Goal: Communication & Community: Answer question/provide support

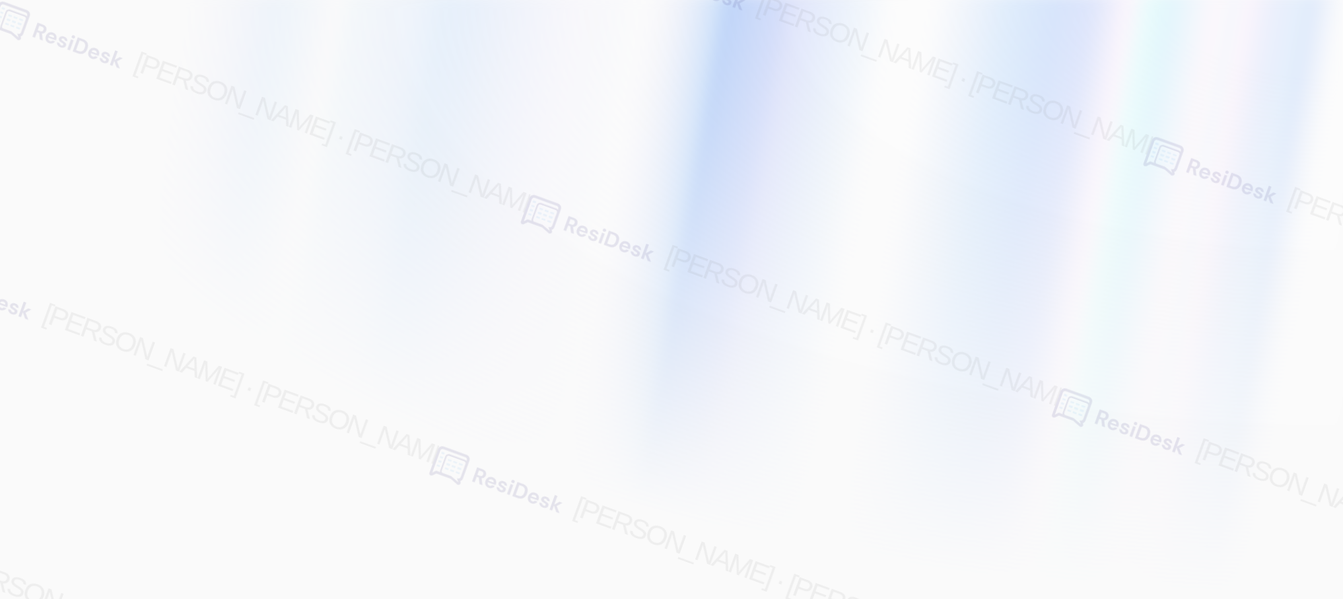
type input "[EMAIL_ADDRESS][PERSON_NAME][PERSON_NAME][PERSON_NAME][DOMAIN_NAME]"
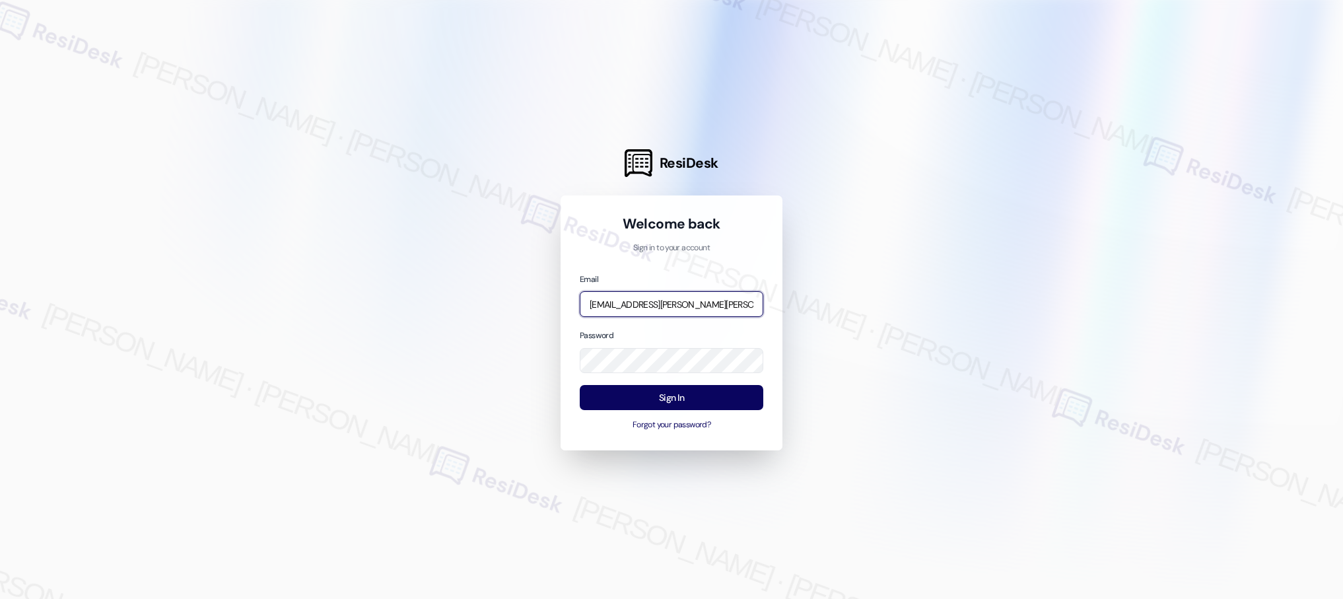
click at [680, 307] on input "[EMAIL_ADDRESS][PERSON_NAME][PERSON_NAME][PERSON_NAME][DOMAIN_NAME]" at bounding box center [672, 304] width 184 height 26
type input "[EMAIL_ADDRESS][PERSON_NAME][PERSON_NAME][DOMAIN_NAME]"
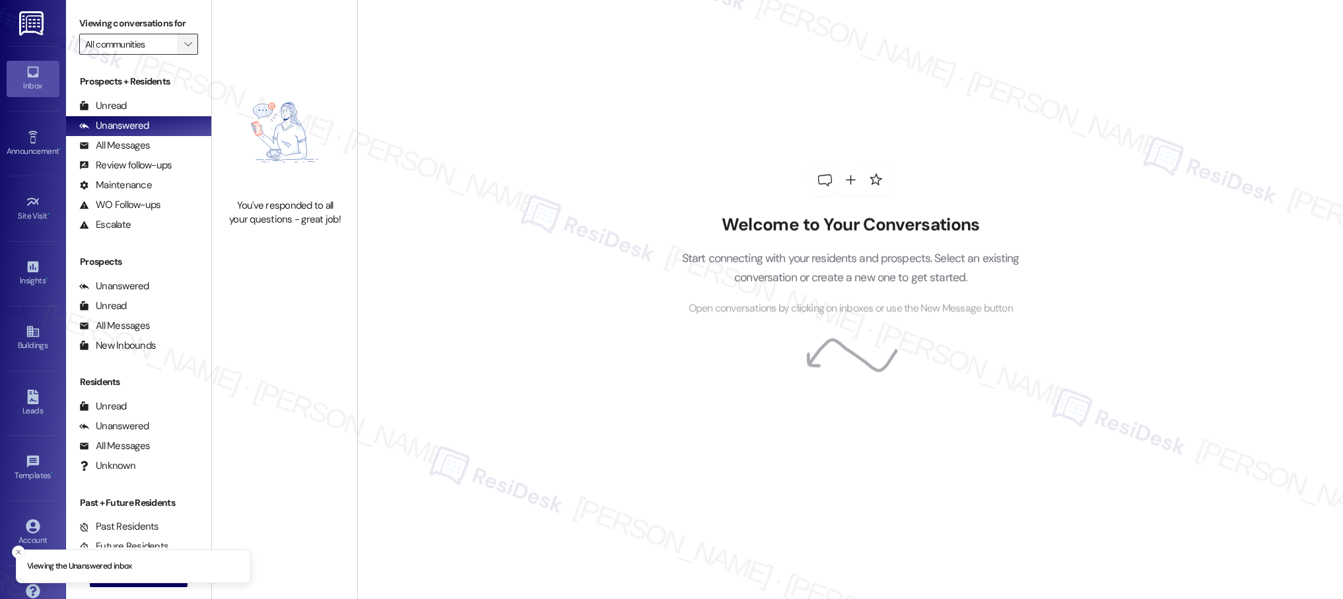
click at [184, 48] on icon "" at bounding box center [187, 44] width 7 height 11
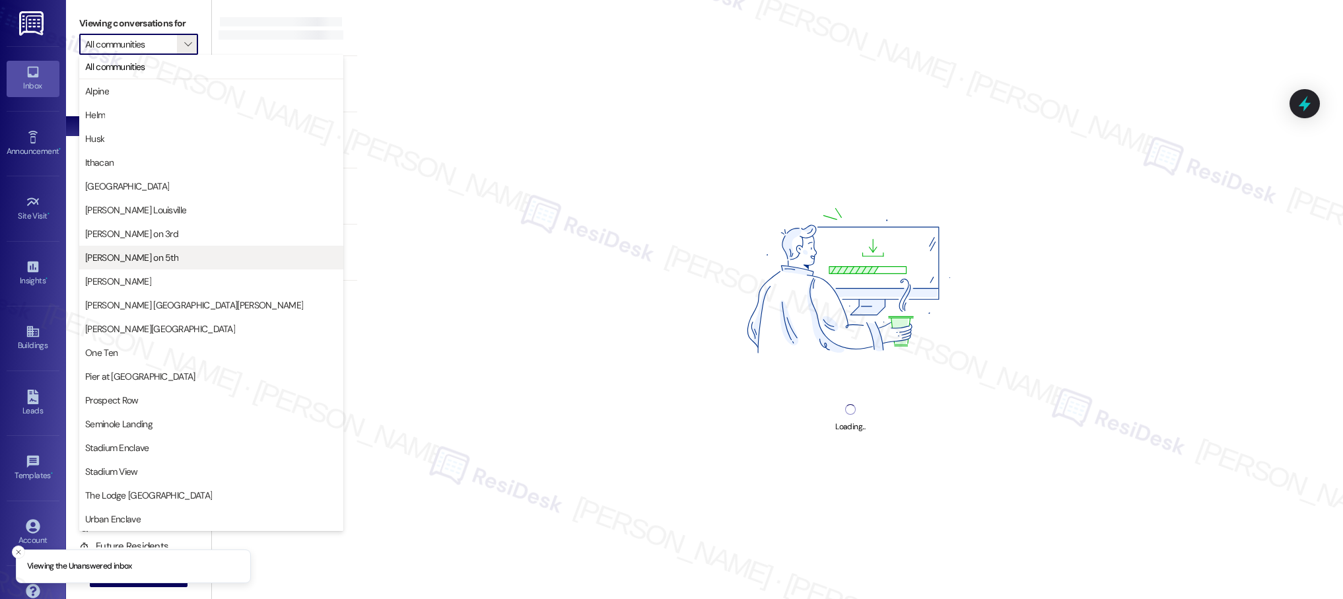
click at [141, 259] on span "[PERSON_NAME] on 5th" at bounding box center [131, 257] width 93 height 13
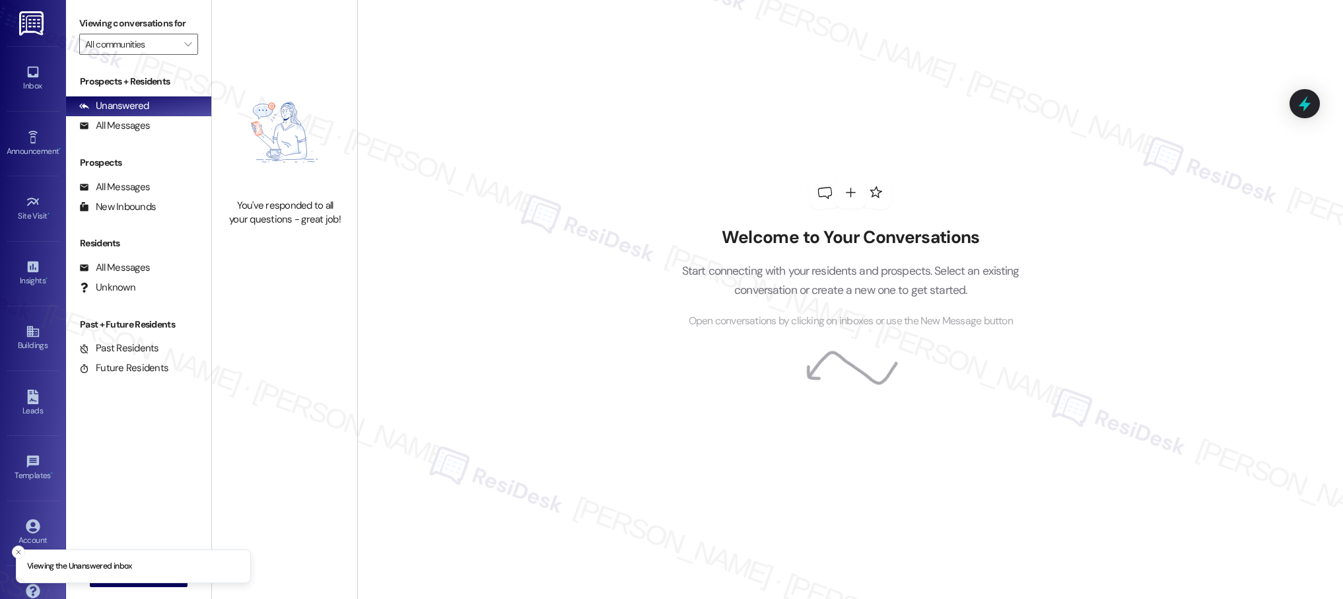
type input "[PERSON_NAME] on 5th"
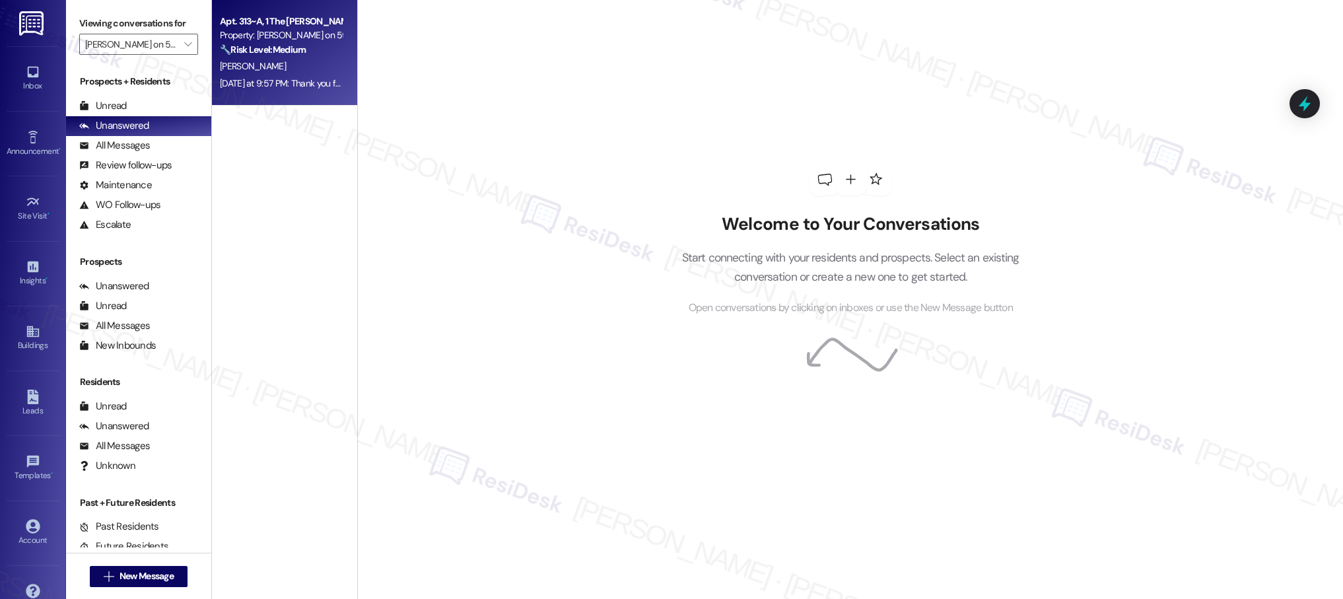
click at [277, 67] on div "[PERSON_NAME]" at bounding box center [281, 66] width 125 height 17
click at [298, 69] on div "[PERSON_NAME]" at bounding box center [281, 66] width 125 height 17
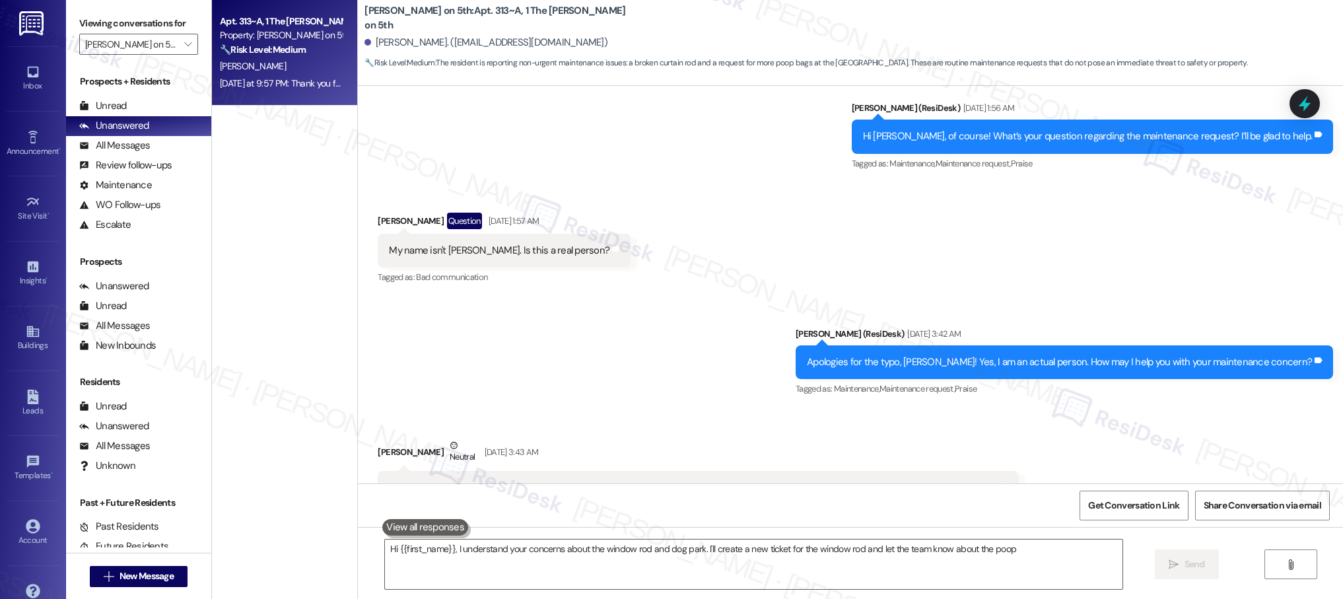
click at [325, 57] on div "Apt. 313~A, 1 The [PERSON_NAME] on 5th Property: [PERSON_NAME] on 5th 🔧 Risk Le…" at bounding box center [281, 35] width 125 height 45
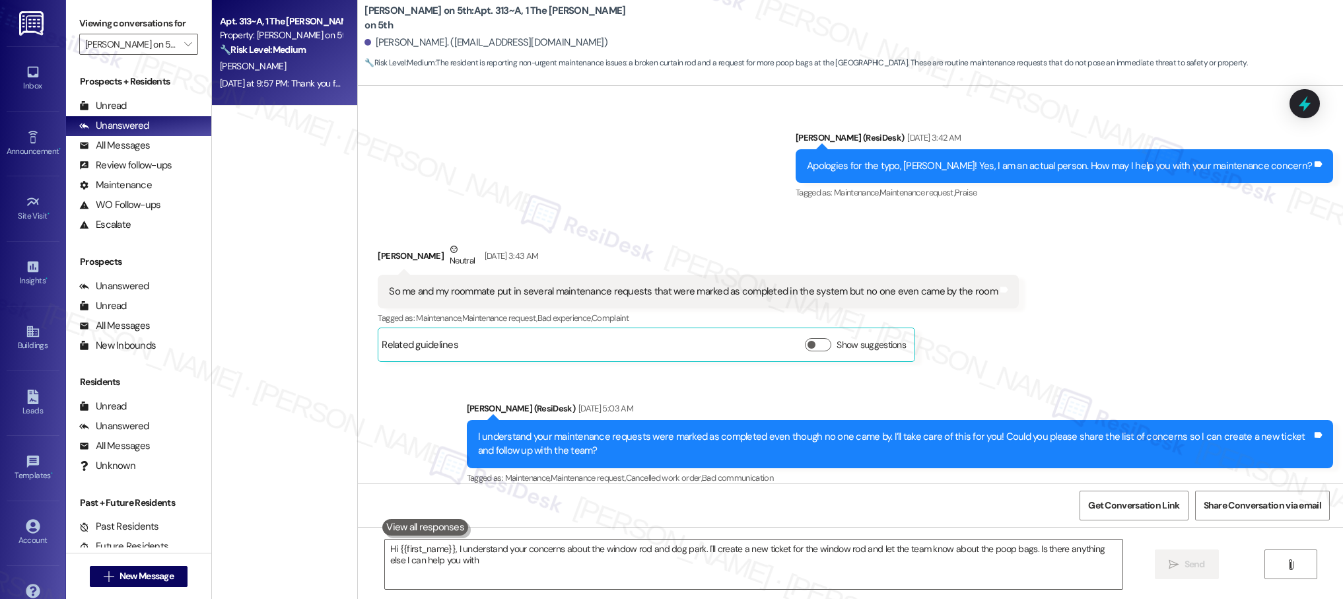
type textarea "Hi {{first_name}}, I understand your concerns about the window rod and dog park…"
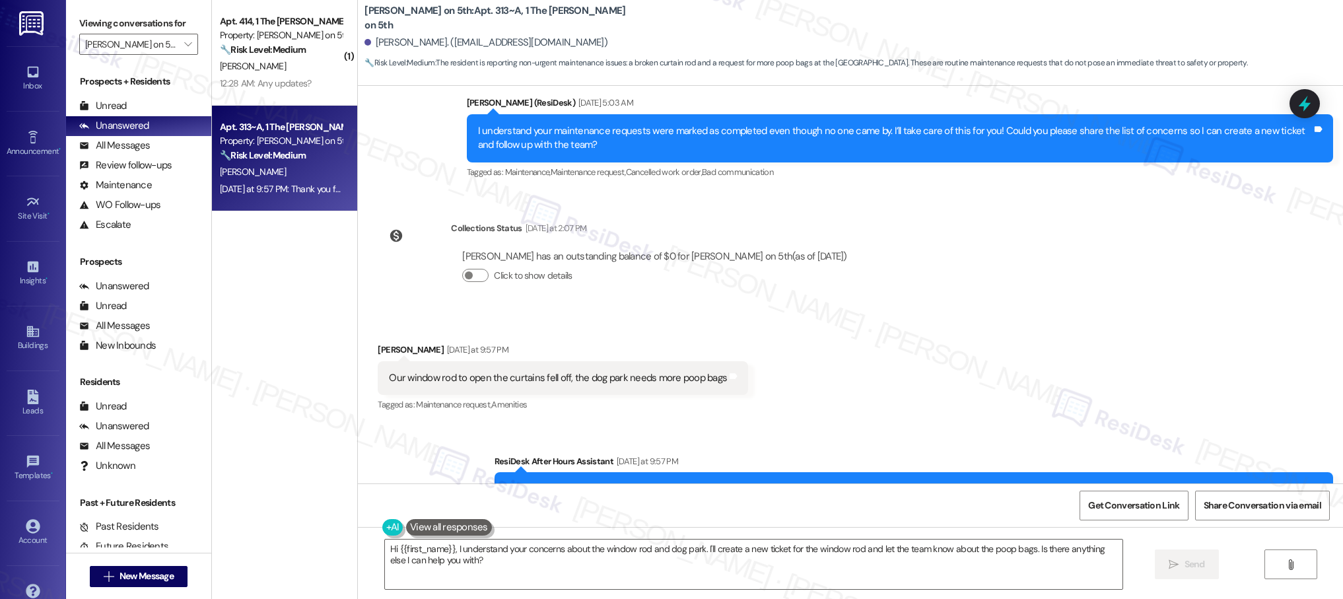
scroll to position [934, 0]
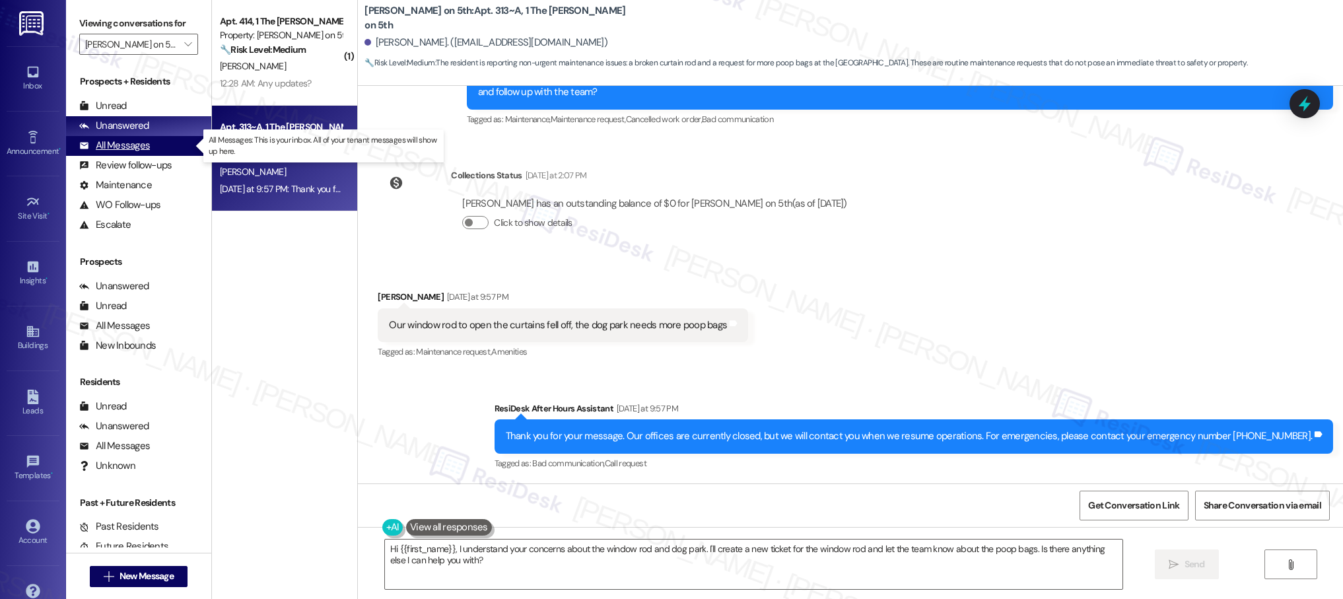
click at [134, 147] on div "All Messages" at bounding box center [114, 146] width 71 height 14
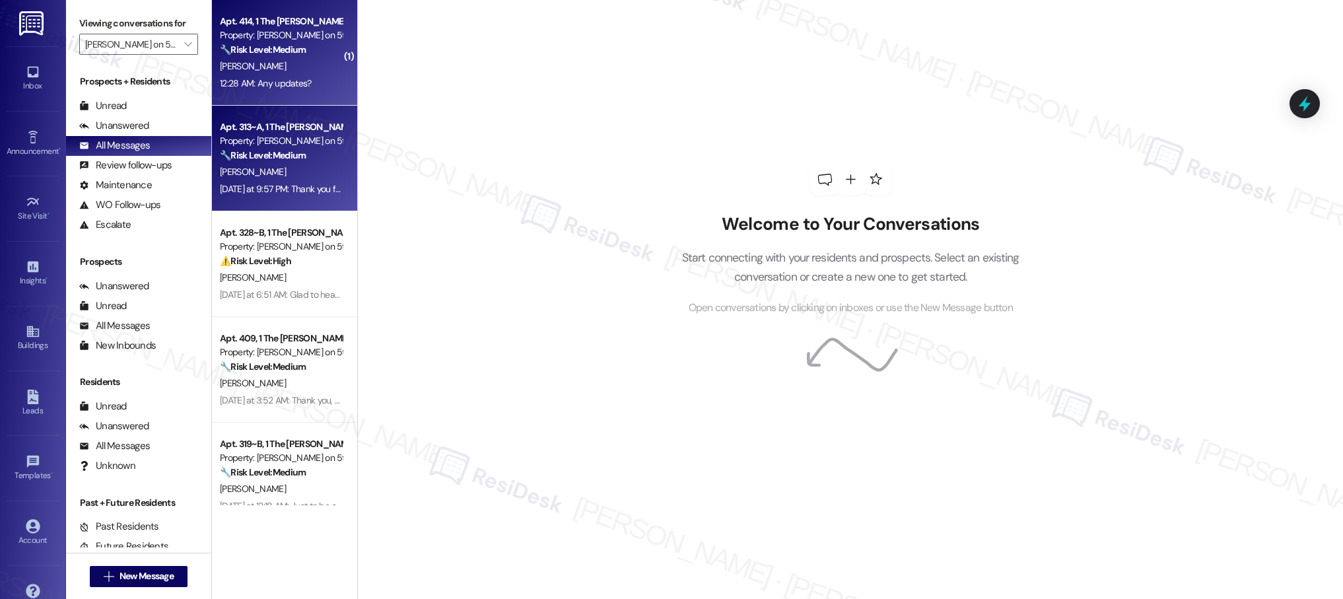
click at [319, 88] on div "12:28 AM: Any updates? 12:28 AM: Any updates?" at bounding box center [281, 83] width 125 height 17
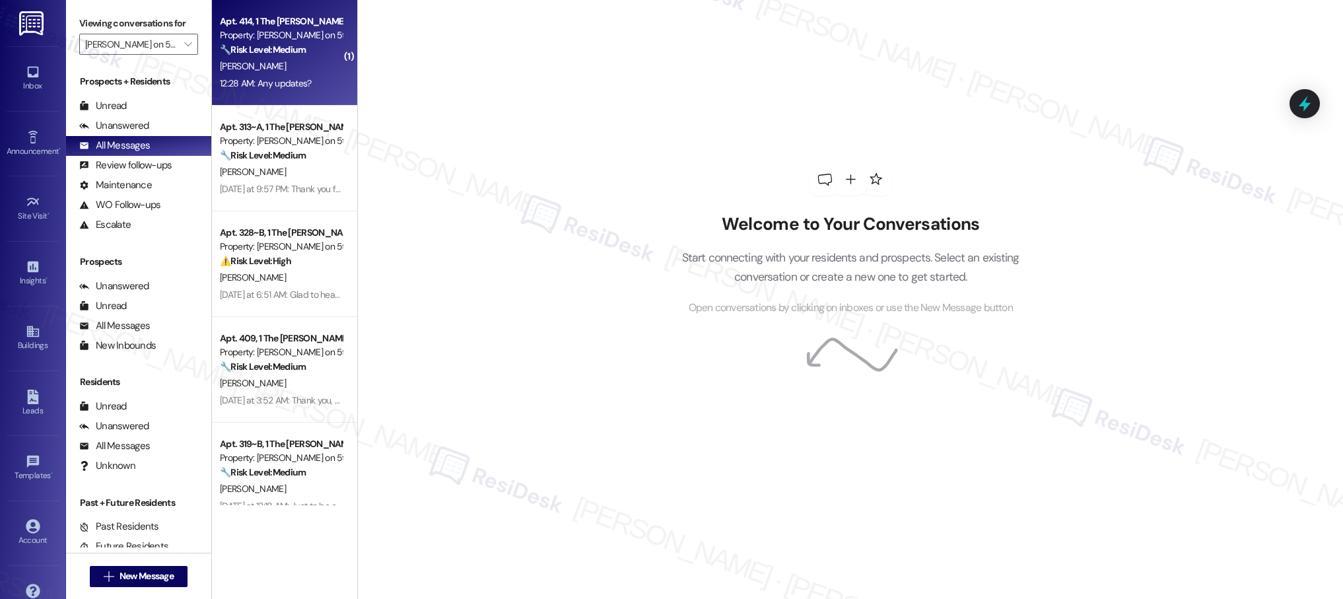
click at [258, 61] on div "[PERSON_NAME]" at bounding box center [281, 66] width 125 height 17
click at [283, 75] on div "12:28 AM: Any updates? 12:28 AM: Any updates?" at bounding box center [281, 83] width 125 height 17
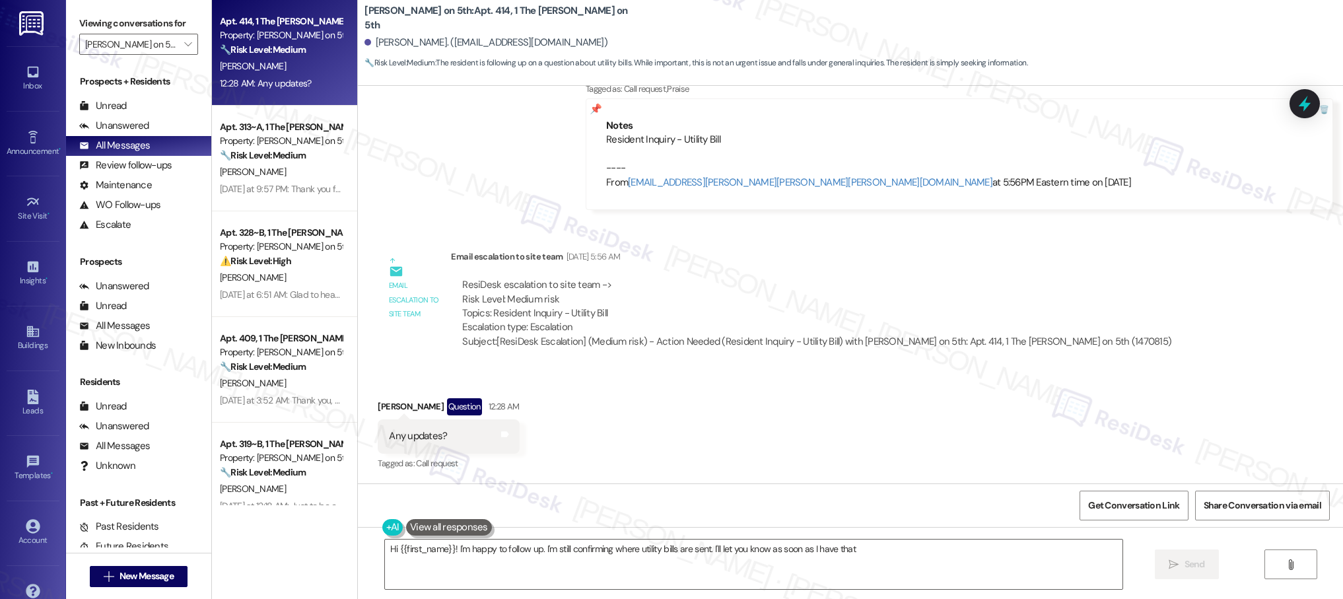
scroll to position [0, 0]
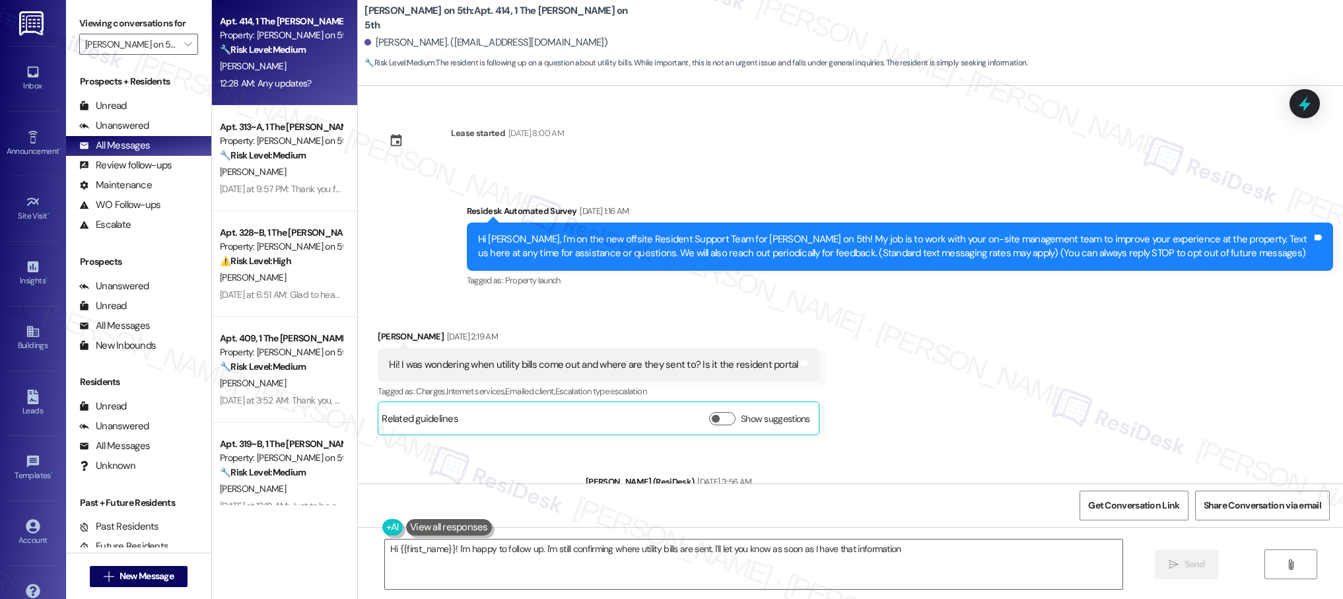
type textarea "Hi {{first_name}}! I'm happy to follow up. I'm still confirming where utility b…"
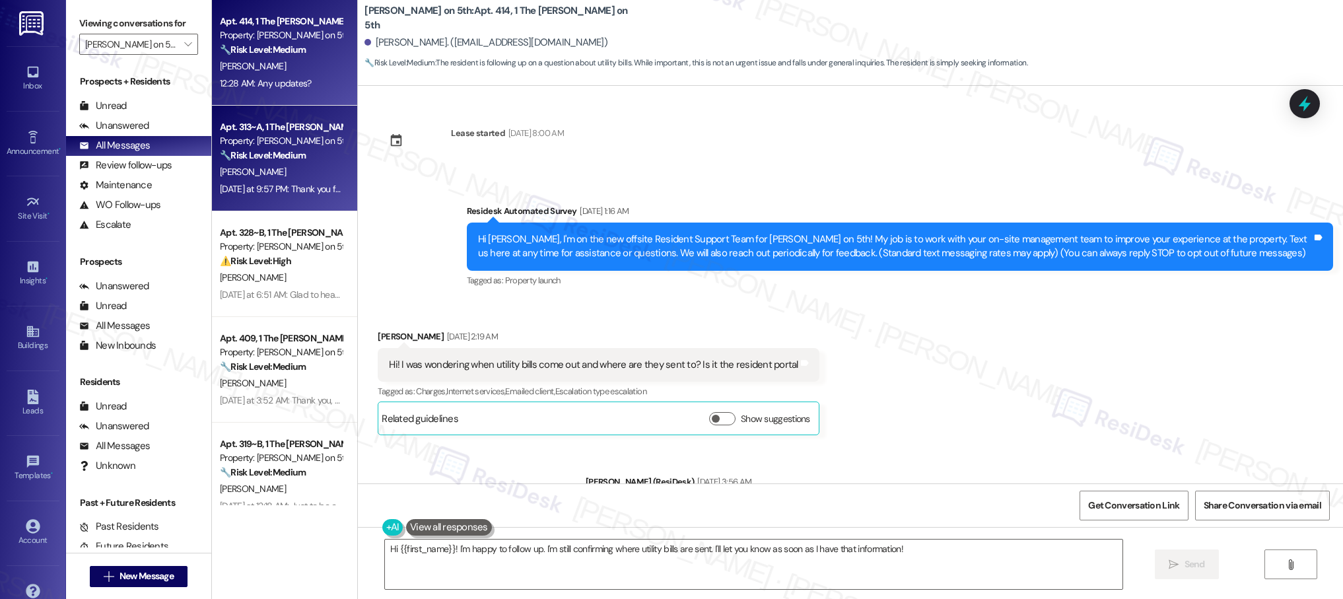
click at [275, 143] on div "Property: [PERSON_NAME] on 5th" at bounding box center [281, 141] width 122 height 14
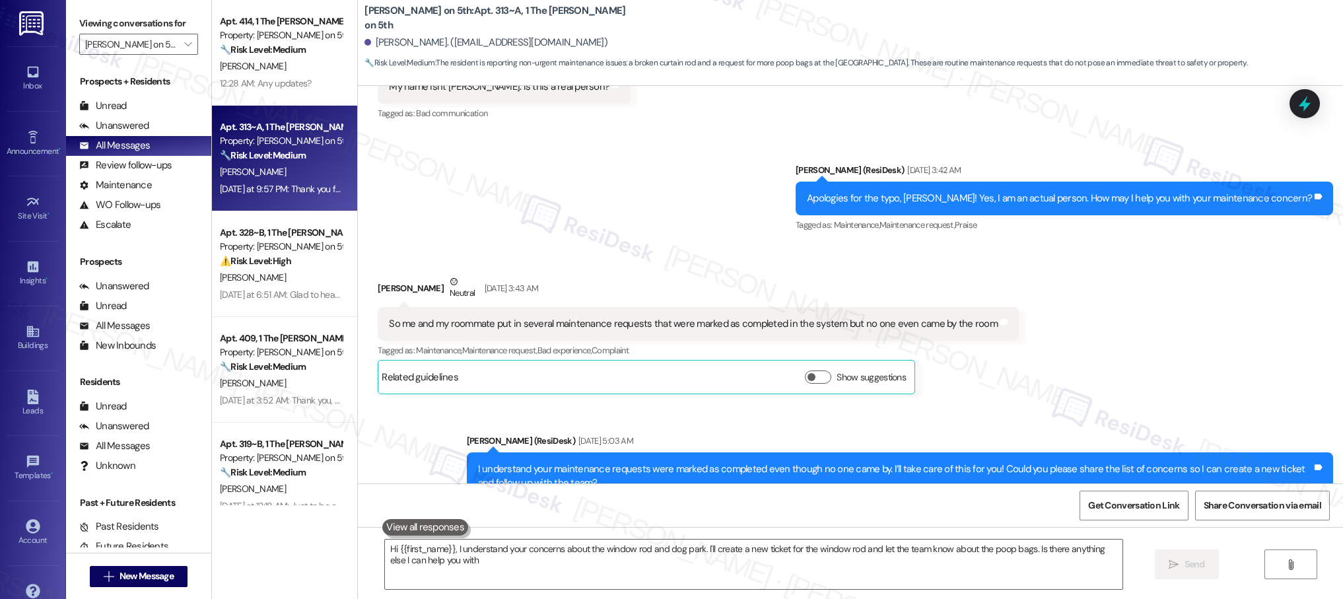
type textarea "Hi {{first_name}}, I understand your concerns about the window rod and dog park…"
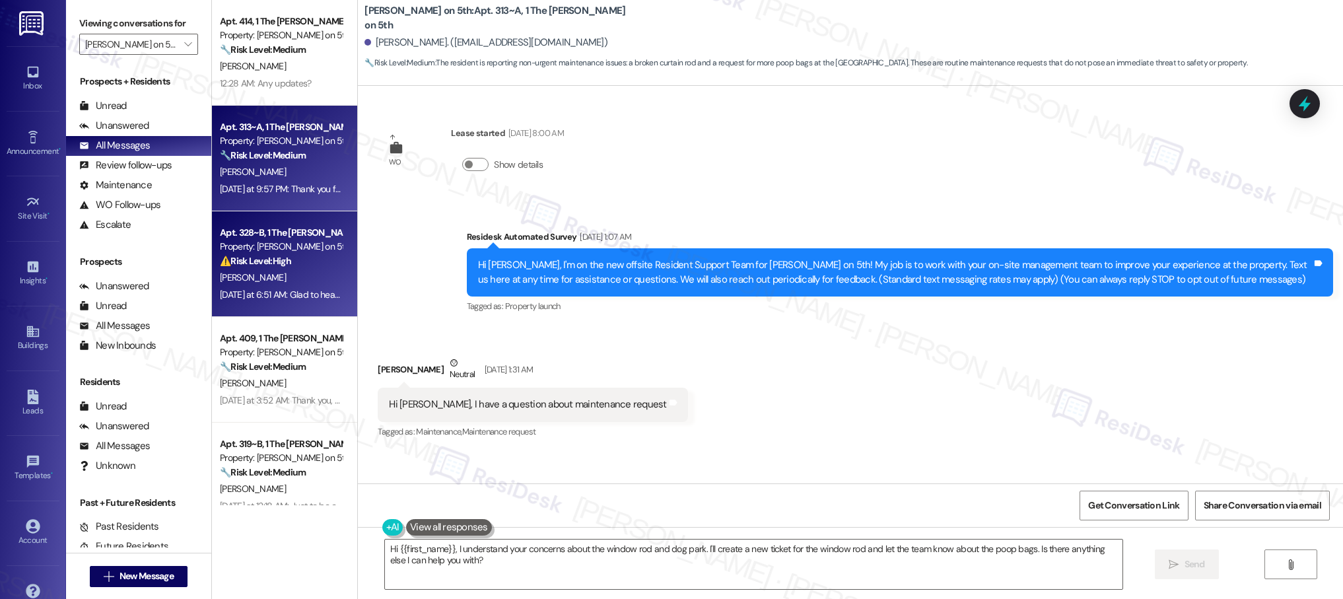
click at [282, 276] on div "[PERSON_NAME]" at bounding box center [281, 277] width 125 height 17
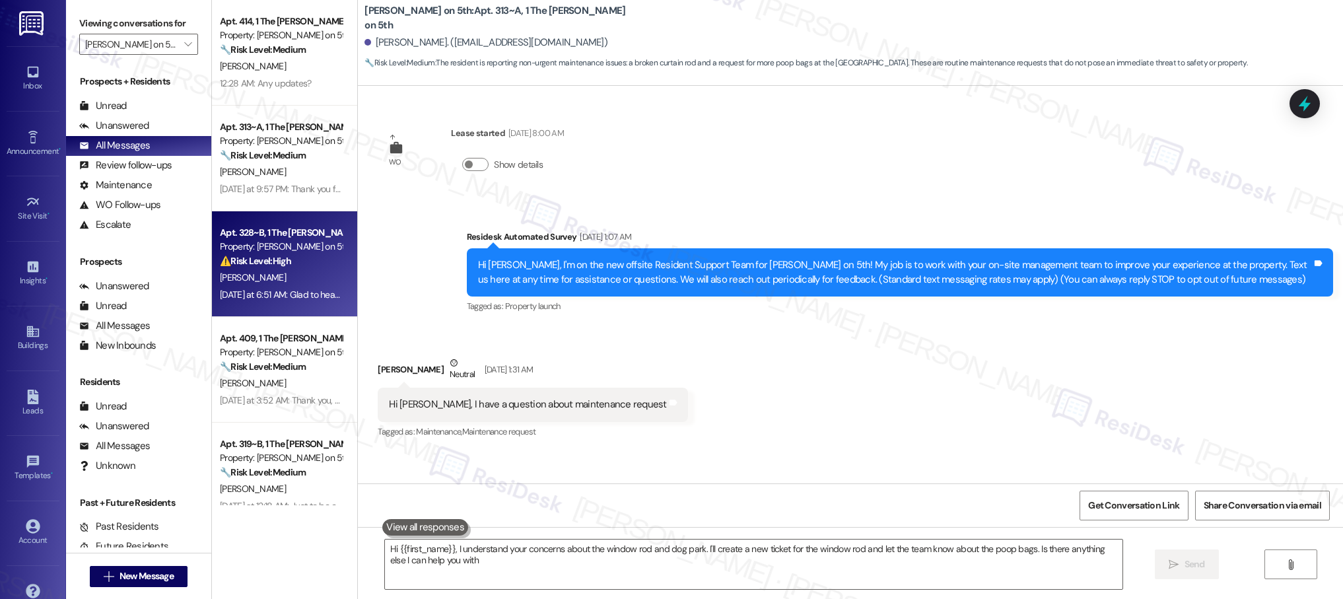
type textarea "Hi {{first_name}}, I understand your concerns about the window rod and dog park…"
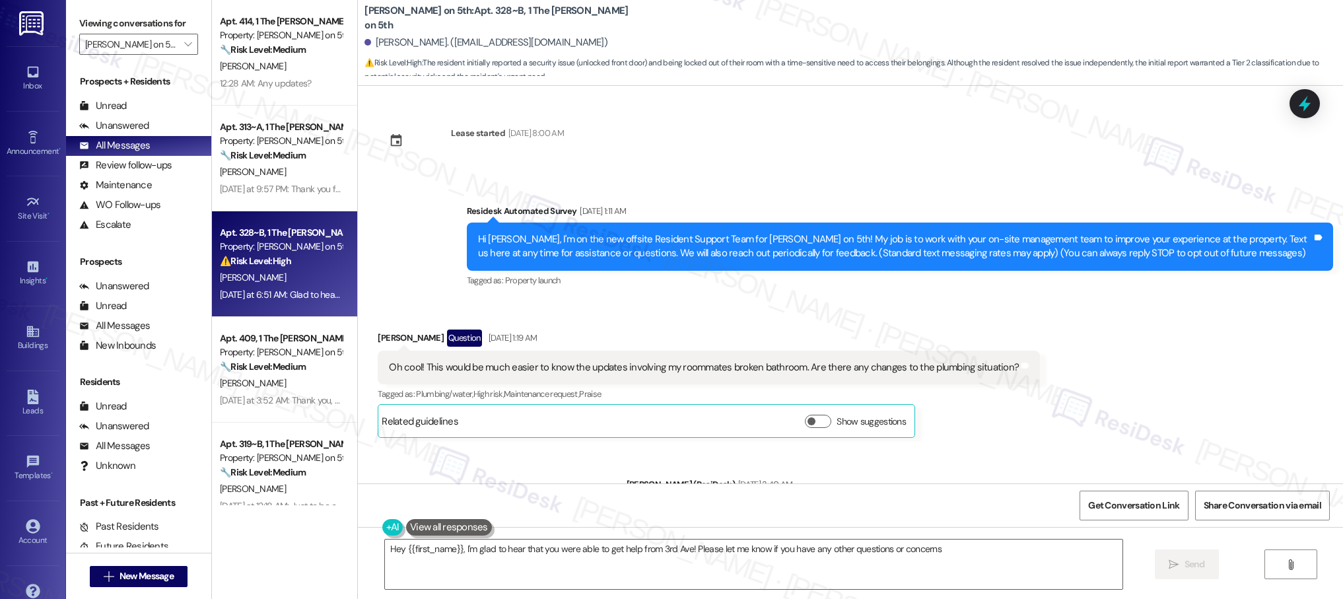
type textarea "Hey {{first_name}}, I'm glad to hear that you were able to get help from 3rd Av…"
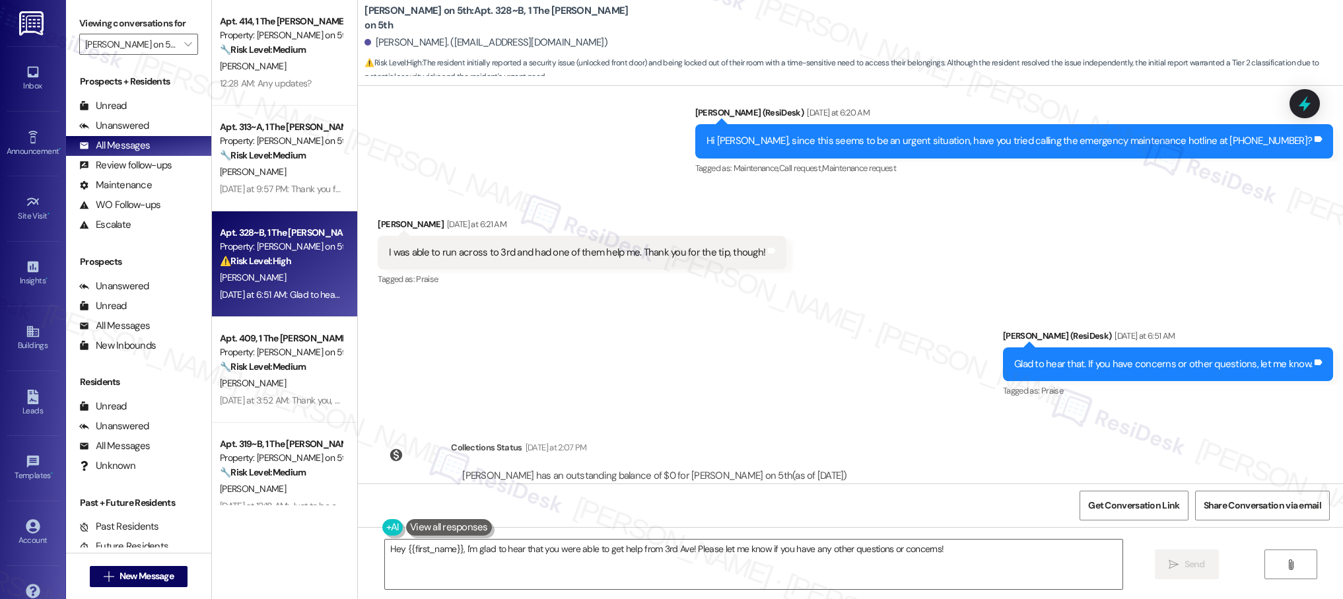
scroll to position [2616, 0]
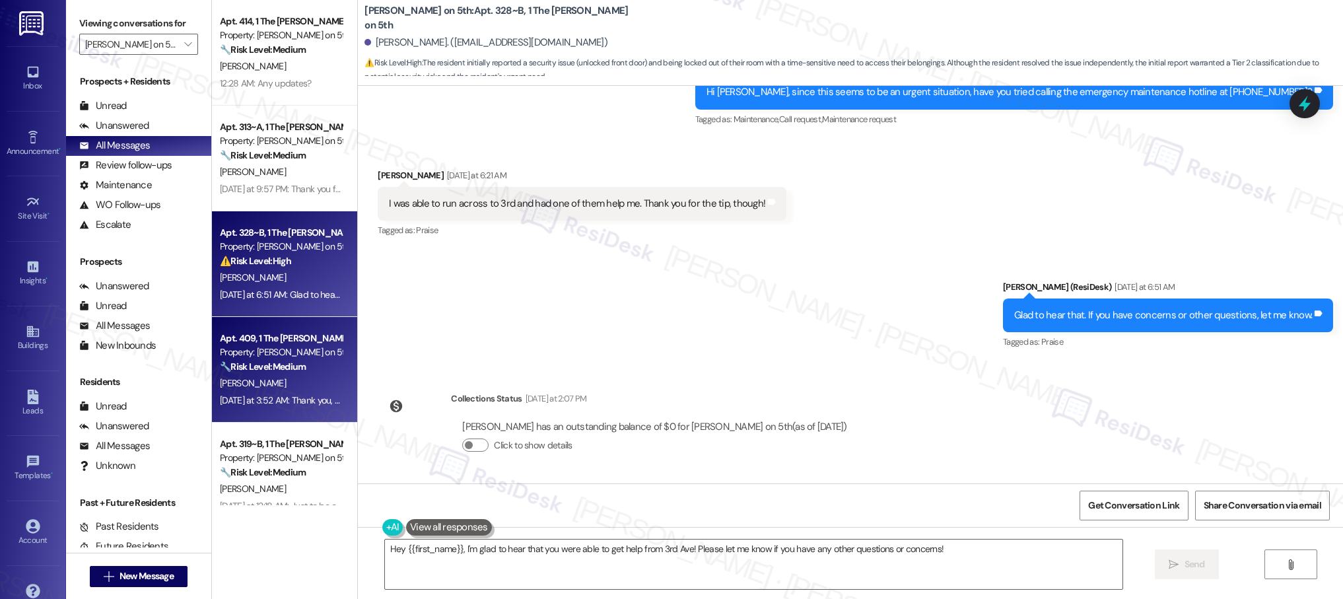
click at [300, 361] on div "🔧 Risk Level: Medium The resident is reporting a drooping shelf. While a mainte…" at bounding box center [281, 367] width 122 height 14
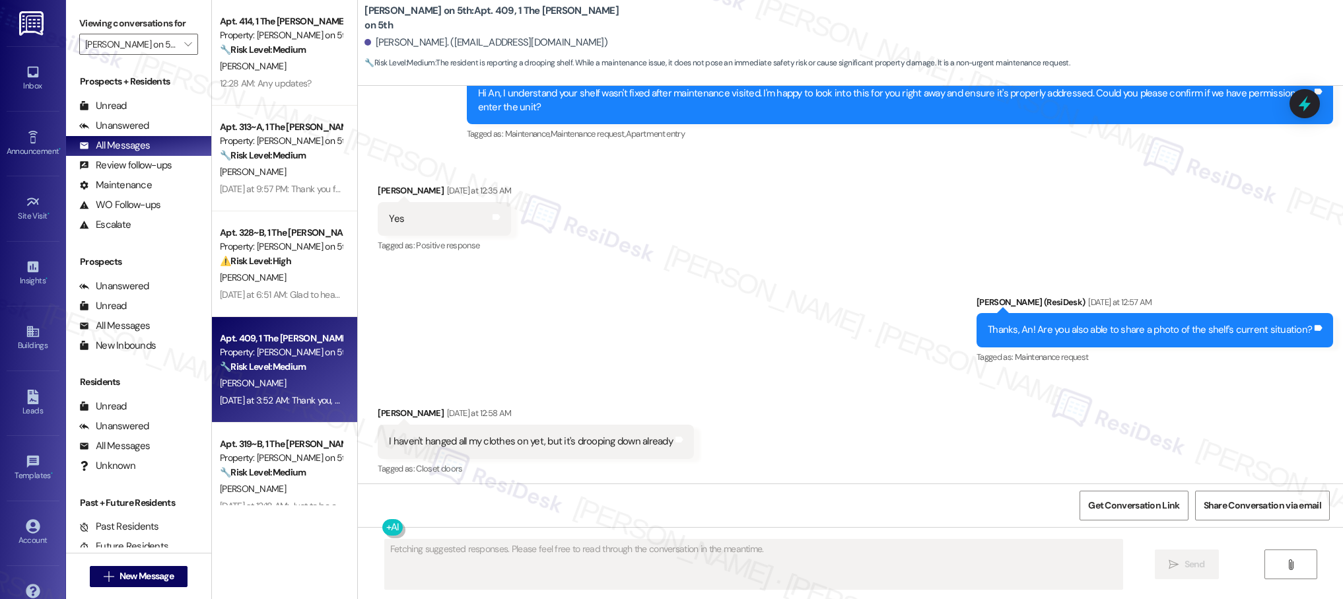
scroll to position [708, 0]
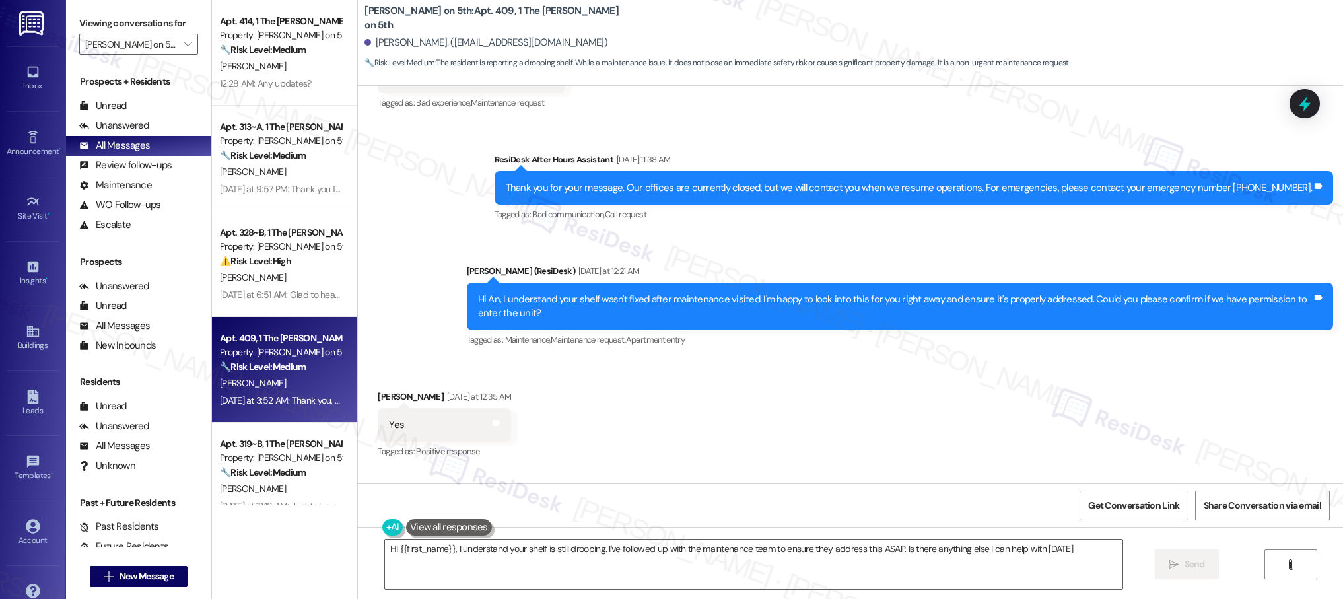
type textarea "Hi {{first_name}}, I understand your shelf is still drooping. I've followed up …"
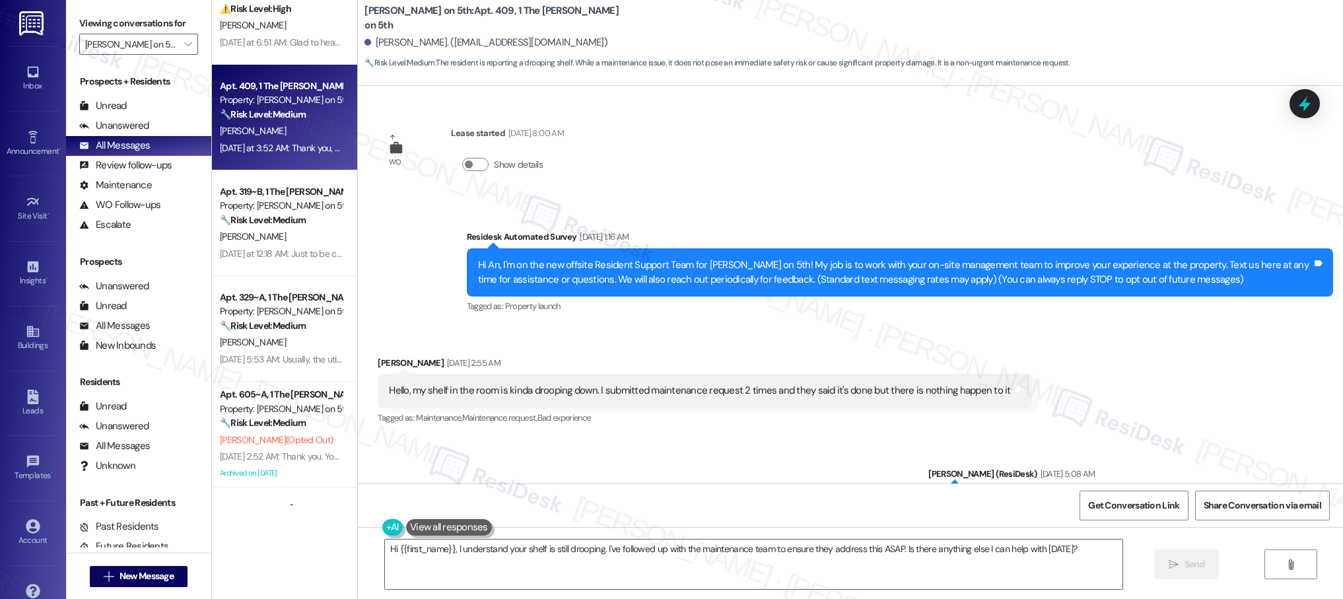
scroll to position [280, 0]
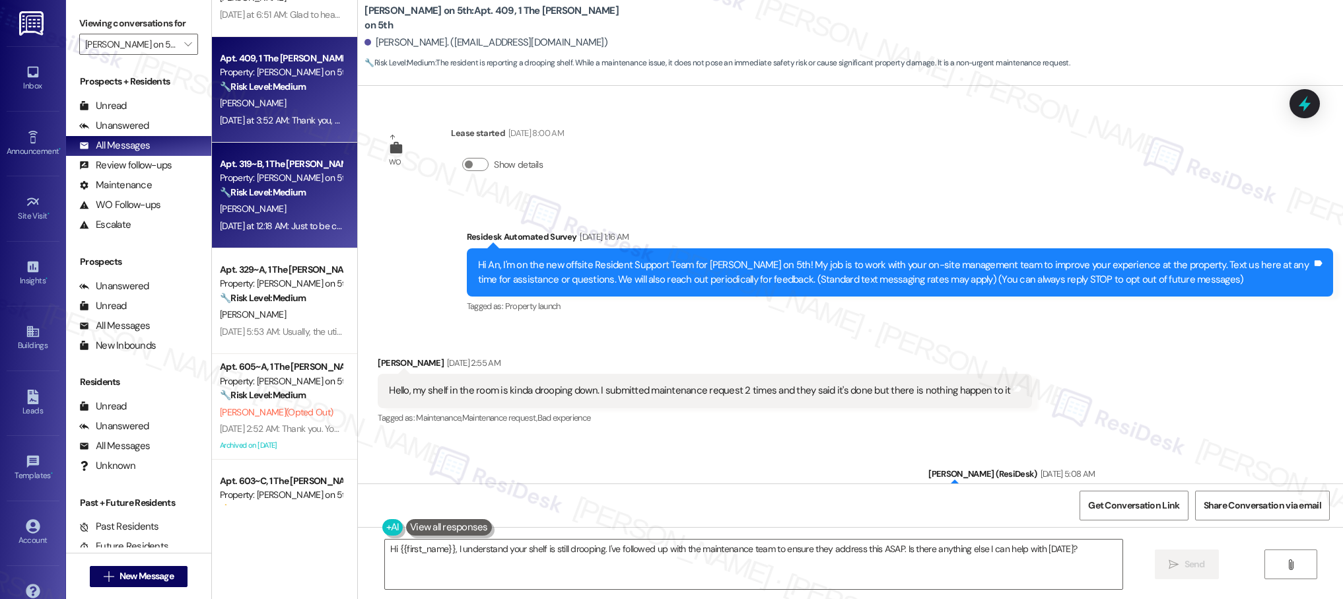
click at [267, 190] on strong "🔧 Risk Level: Medium" at bounding box center [263, 192] width 86 height 12
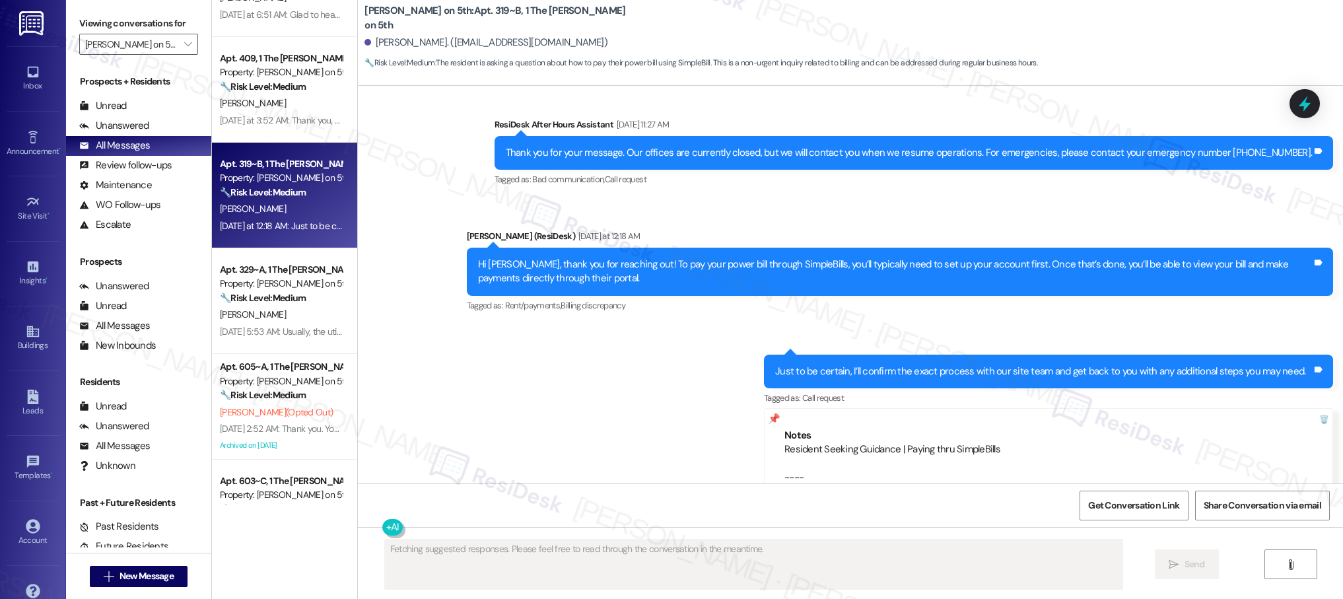
scroll to position [622, 0]
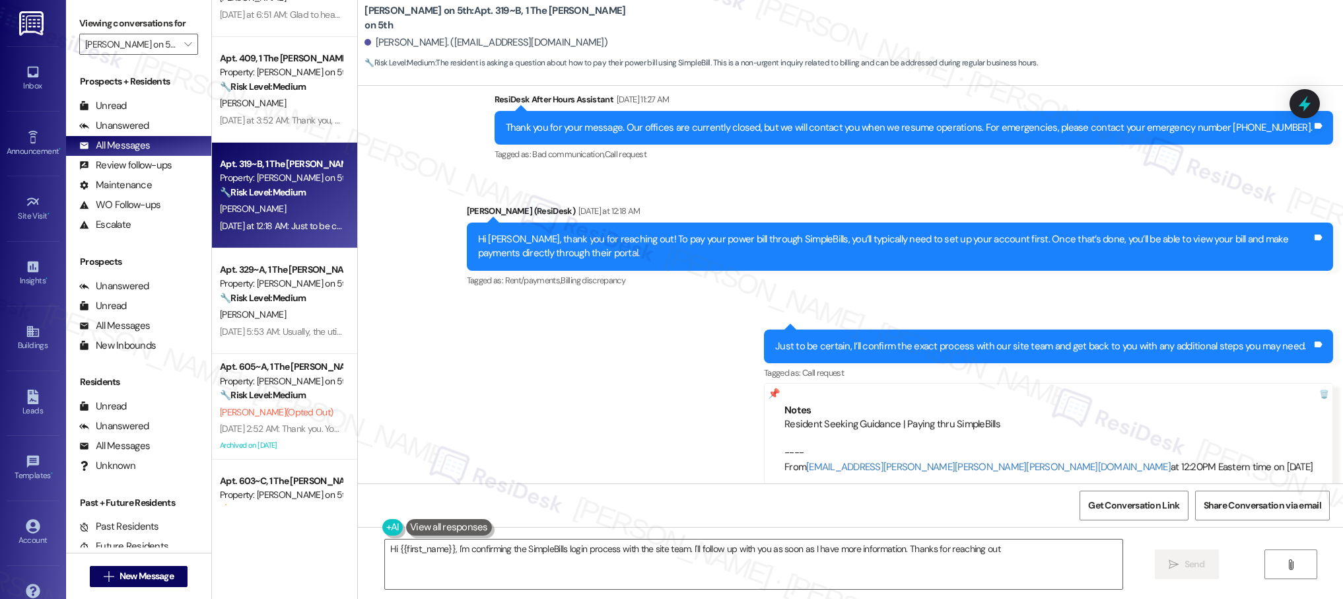
type textarea "Hi {{first_name}}, I'm confirming the SimpleBills login process with the site t…"
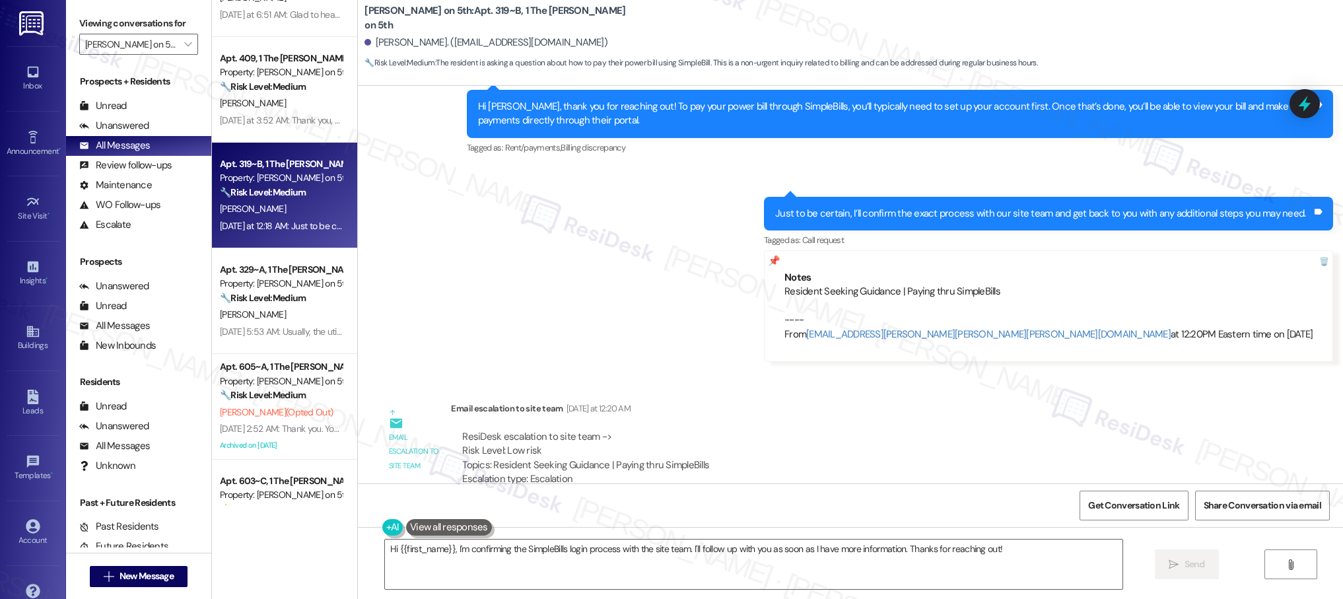
scroll to position [792, 0]
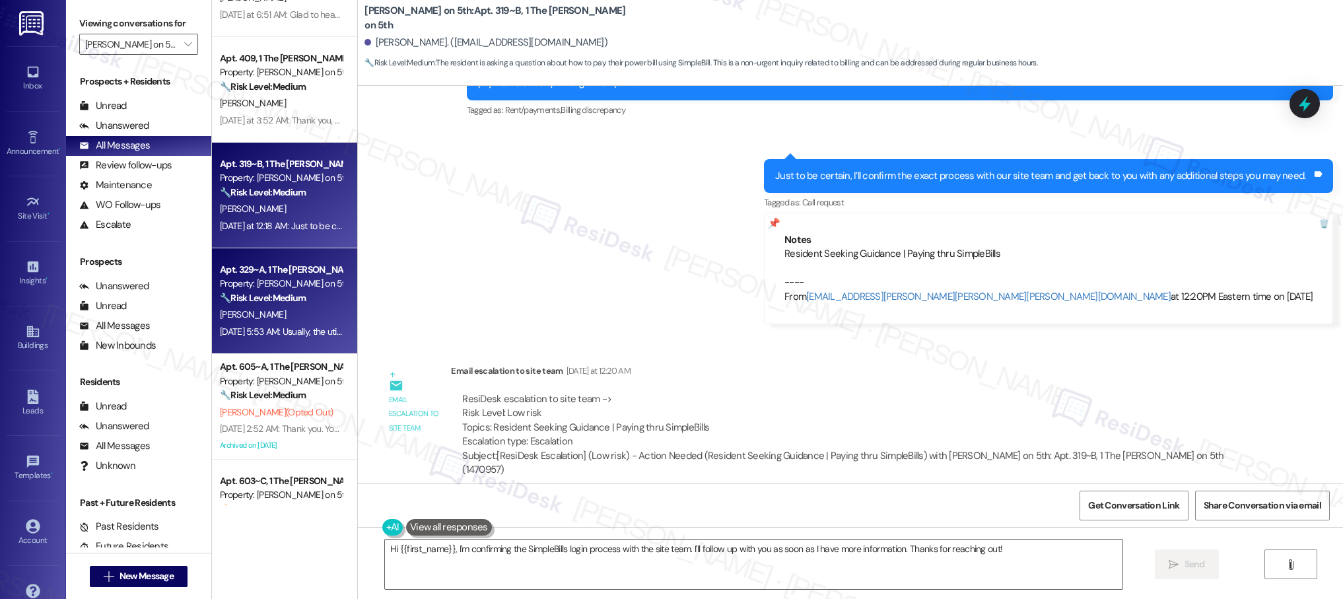
click at [268, 309] on div "[PERSON_NAME]" at bounding box center [281, 314] width 125 height 17
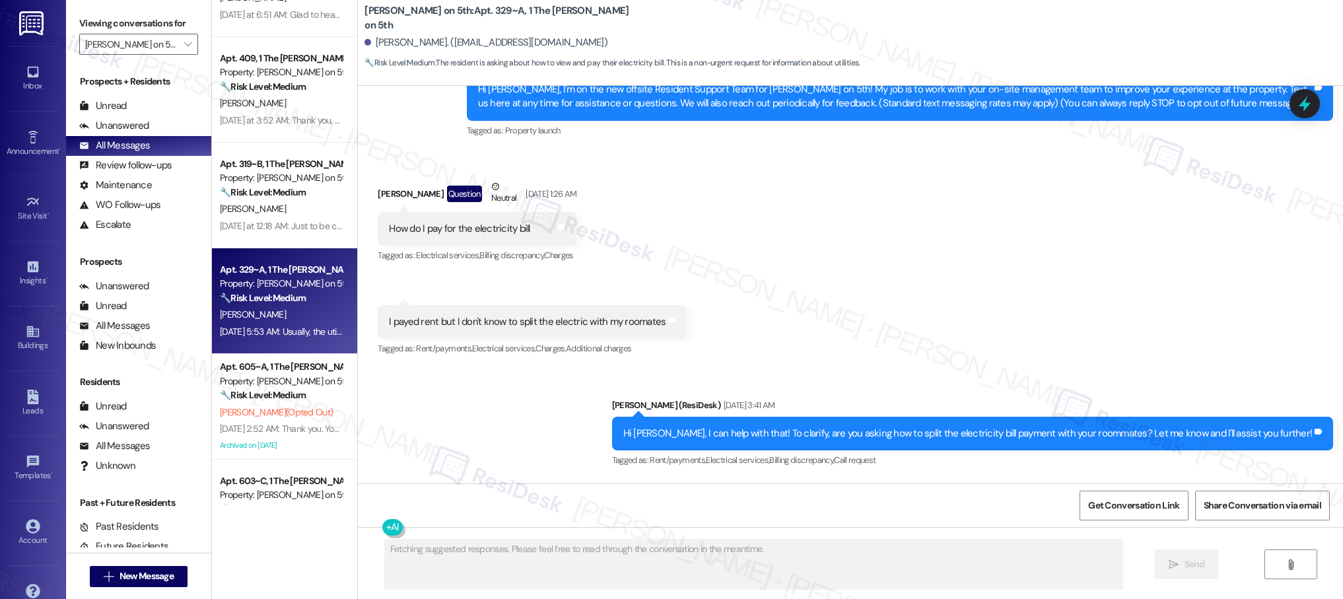
scroll to position [0, 0]
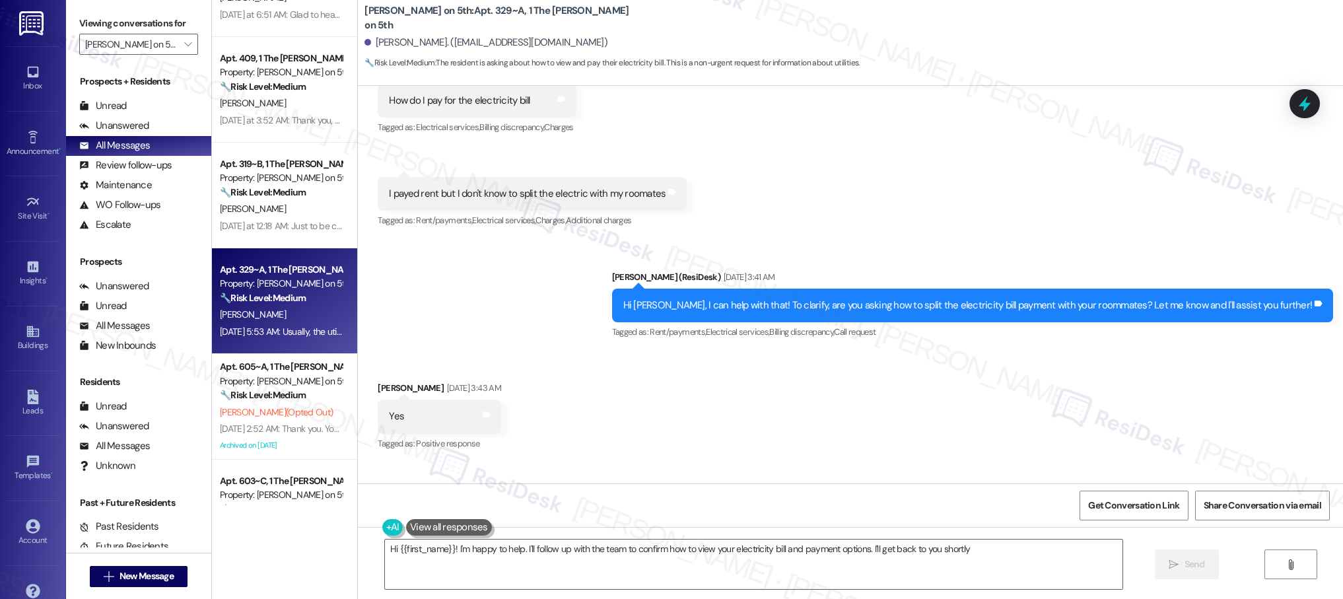
type textarea "Hi {{first_name}}! I'm happy to help. I'll follow up with the team to confirm h…"
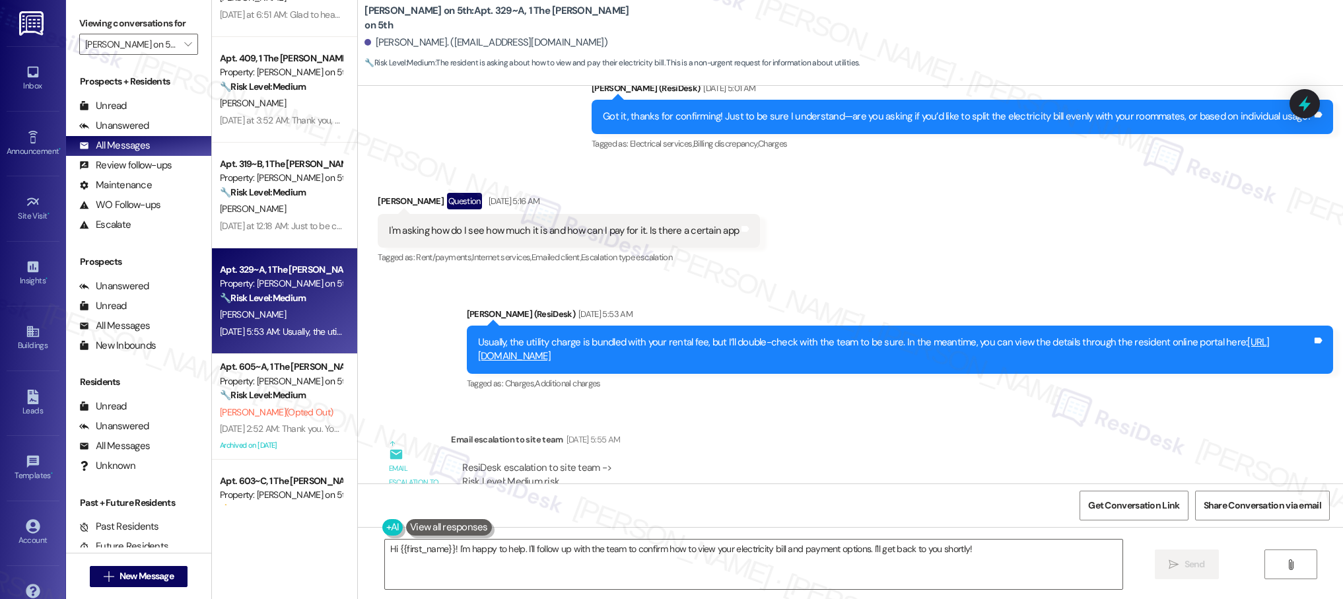
scroll to position [758, 0]
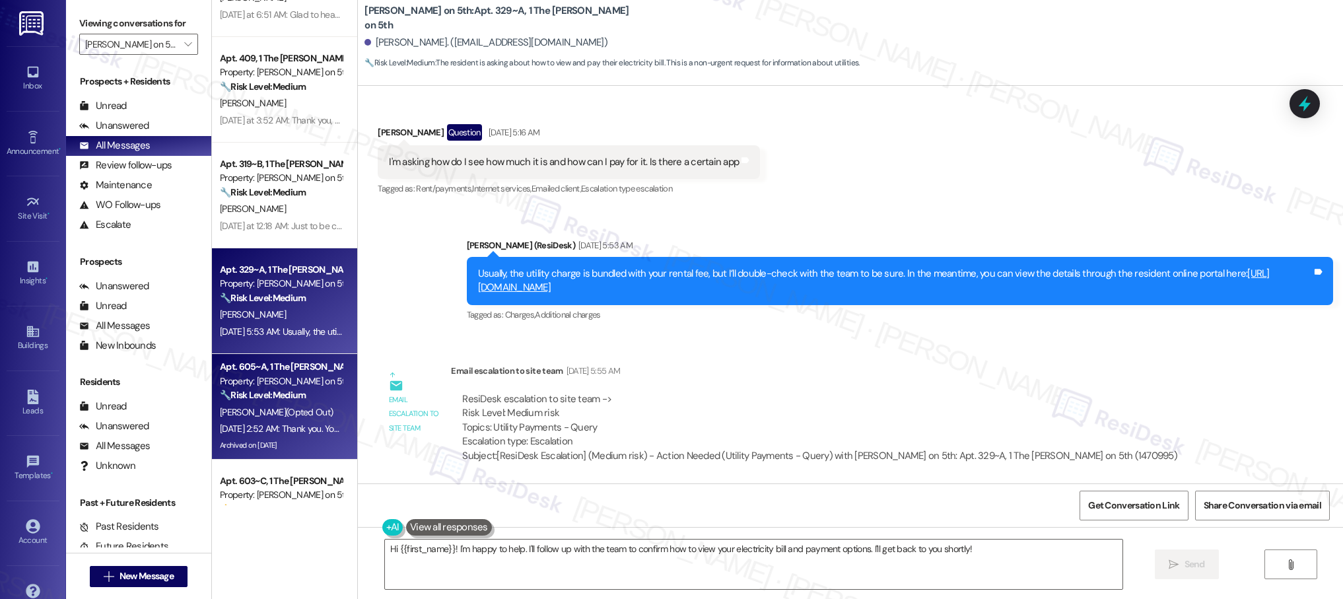
click at [296, 404] on div "[PERSON_NAME] (Opted Out)" at bounding box center [281, 412] width 125 height 17
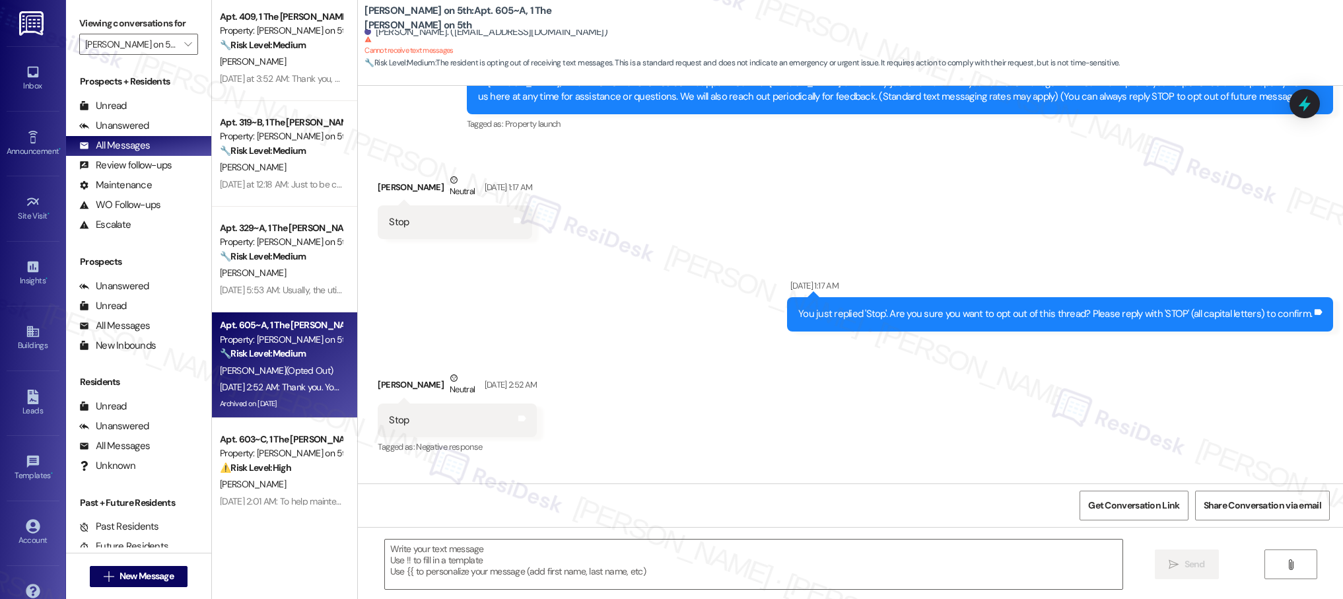
scroll to position [232, 0]
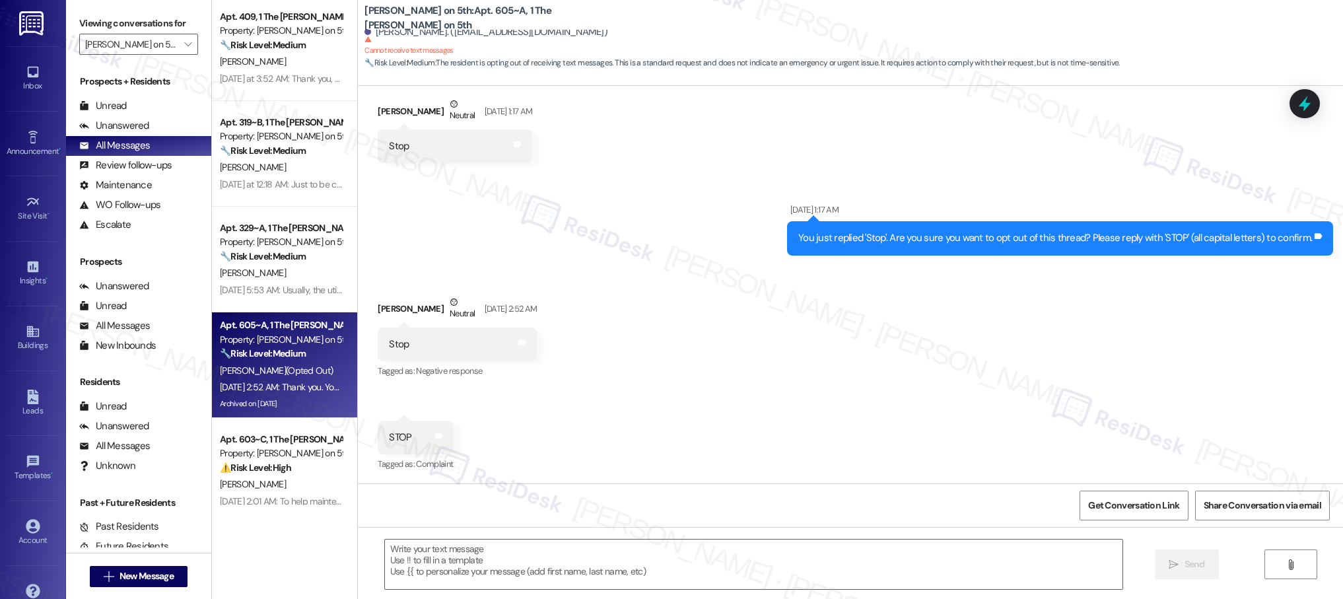
type textarea "Fetching suggested responses. Please feel free to read through the conversation…"
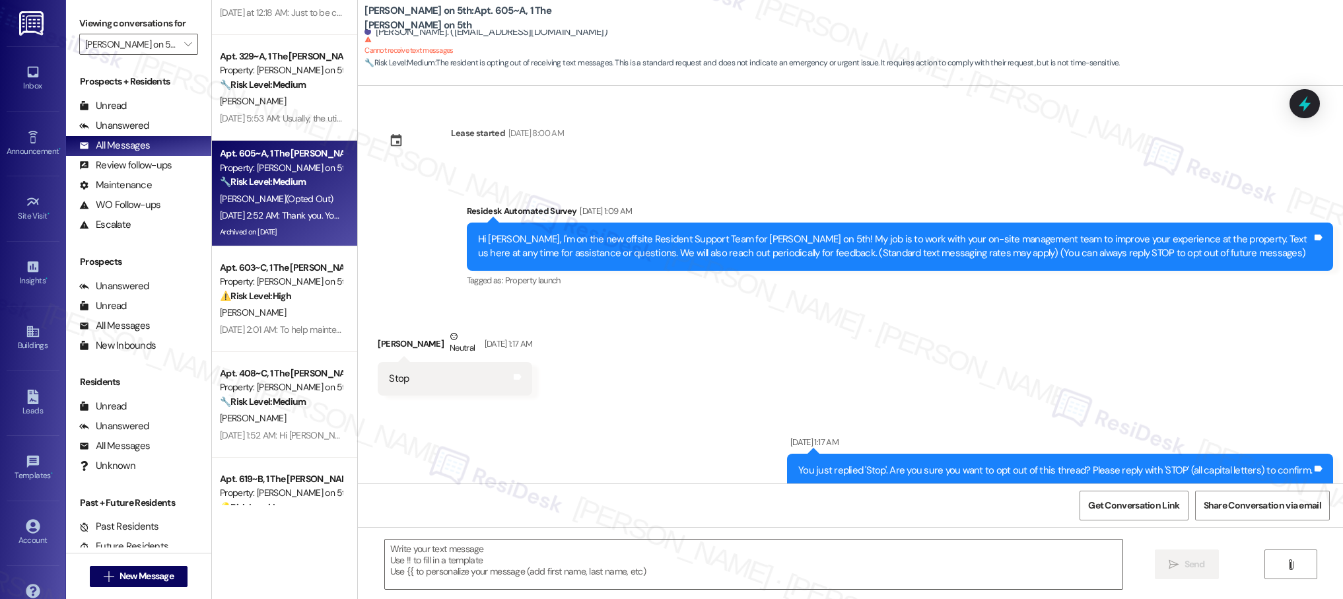
scroll to position [504, 0]
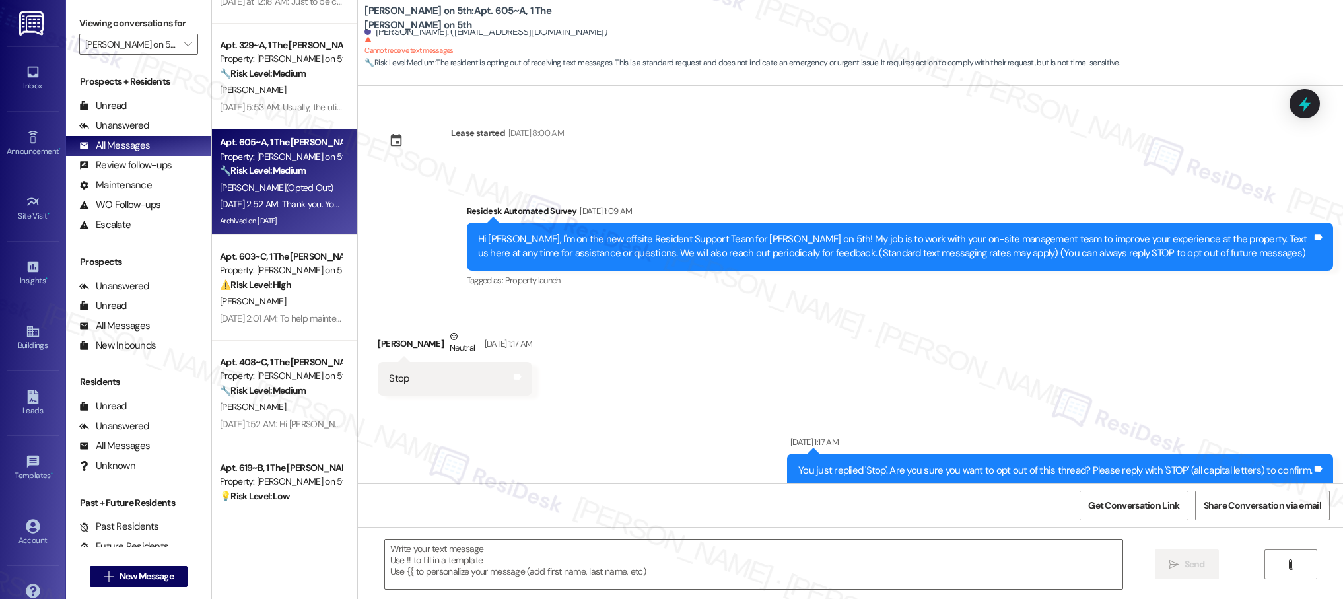
click at [299, 322] on div "Apt. 409, 1 The [PERSON_NAME] on 5th Property: [PERSON_NAME] on 5th 🔧 Risk Leve…" at bounding box center [284, 252] width 145 height 505
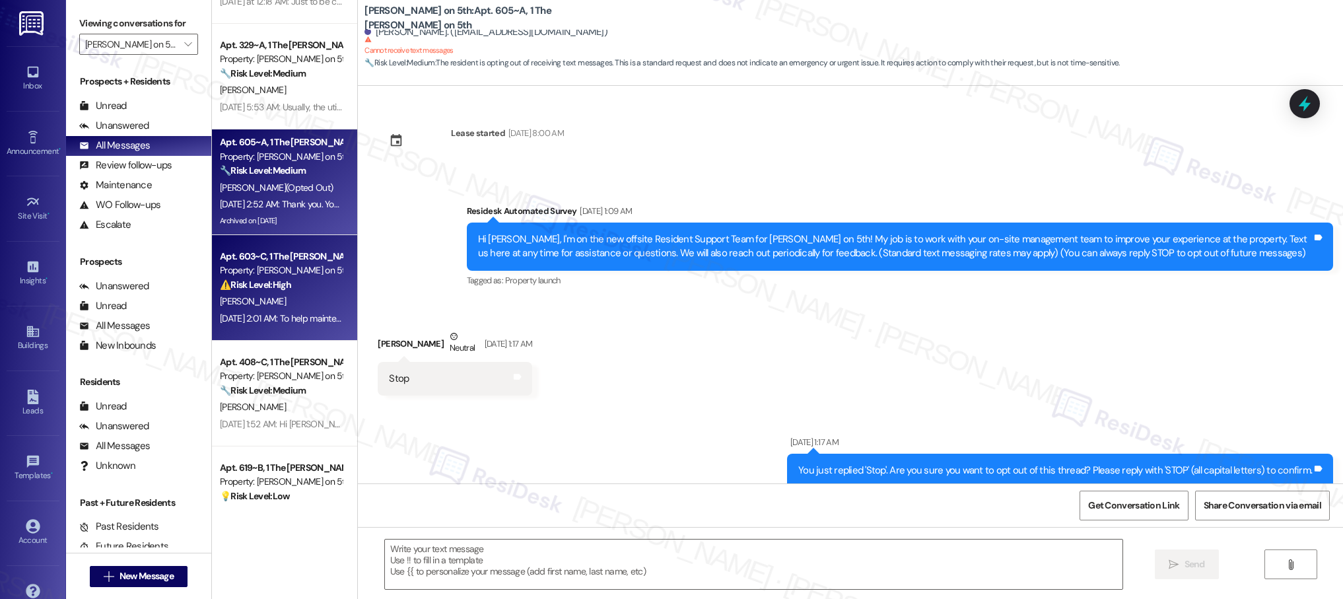
click at [302, 310] on div "Apt. 328~B, 1 The [PERSON_NAME] on 5th Property: [PERSON_NAME] on 5th ⚠️ Risk L…" at bounding box center [284, 252] width 145 height 505
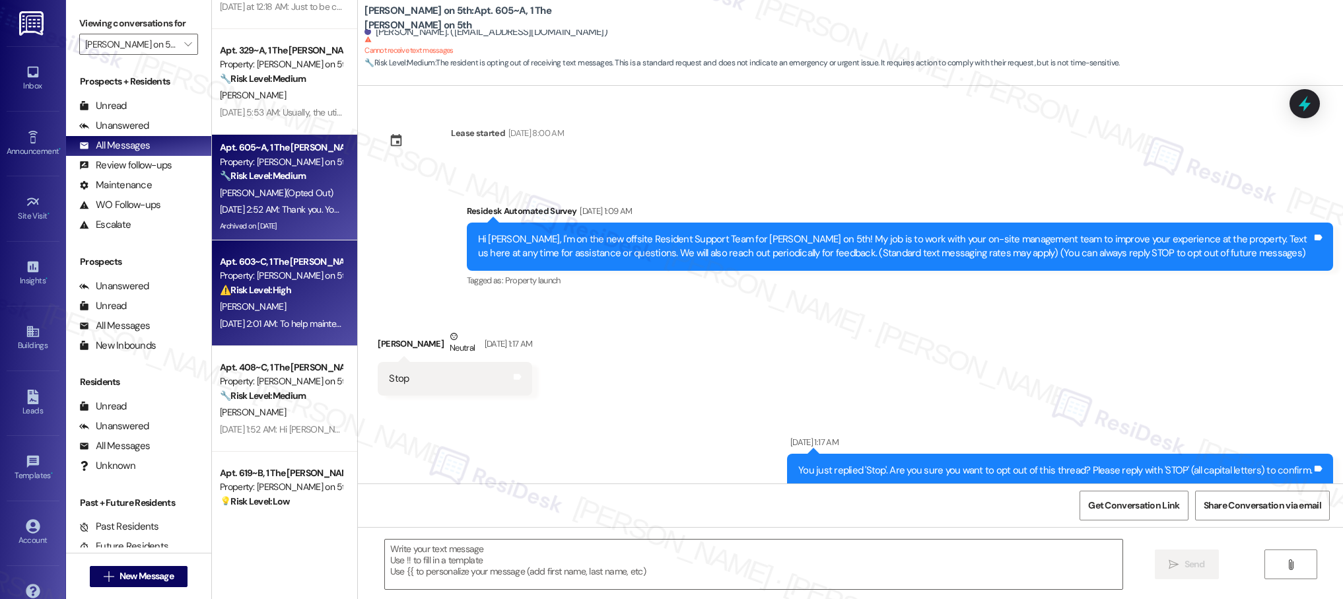
click at [302, 306] on div "[PERSON_NAME]" at bounding box center [281, 306] width 125 height 17
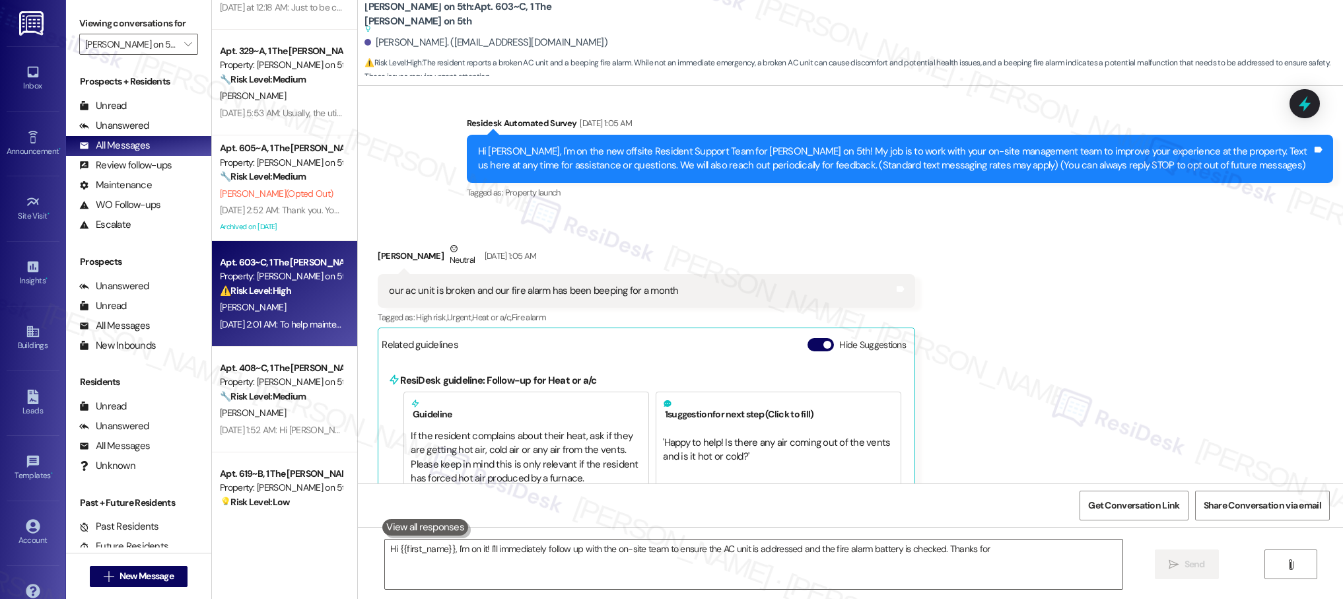
scroll to position [0, 0]
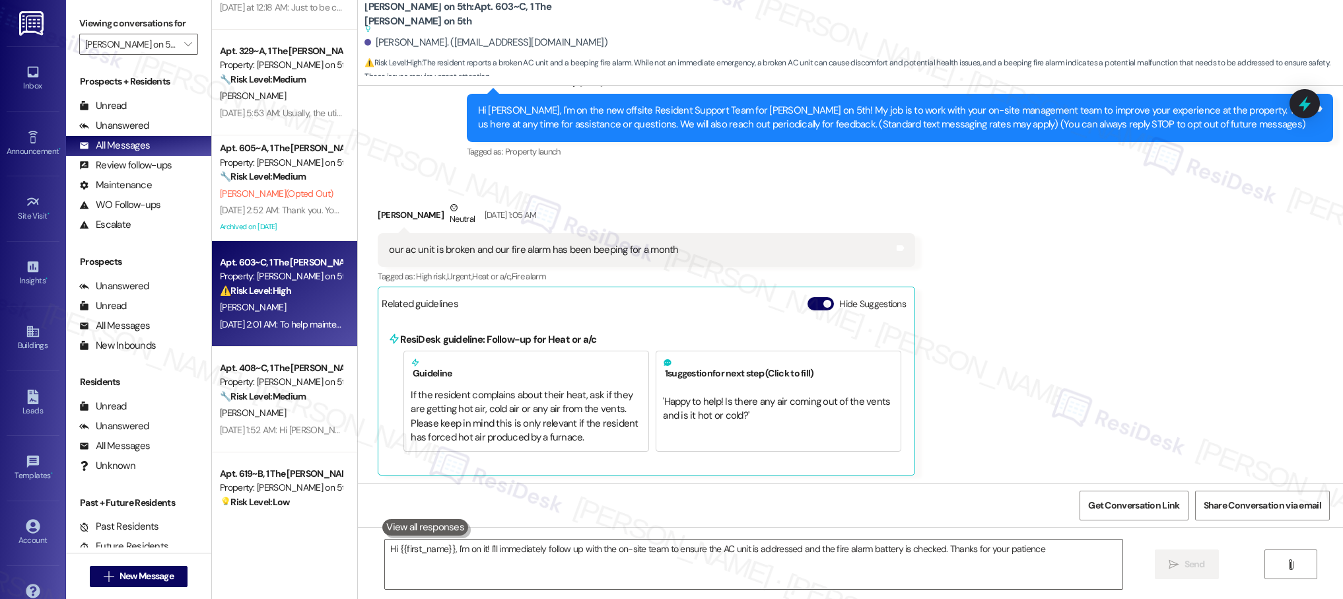
type textarea "Hi {{first_name}}, I'm on it! I'll immediately follow up with the on-site team …"
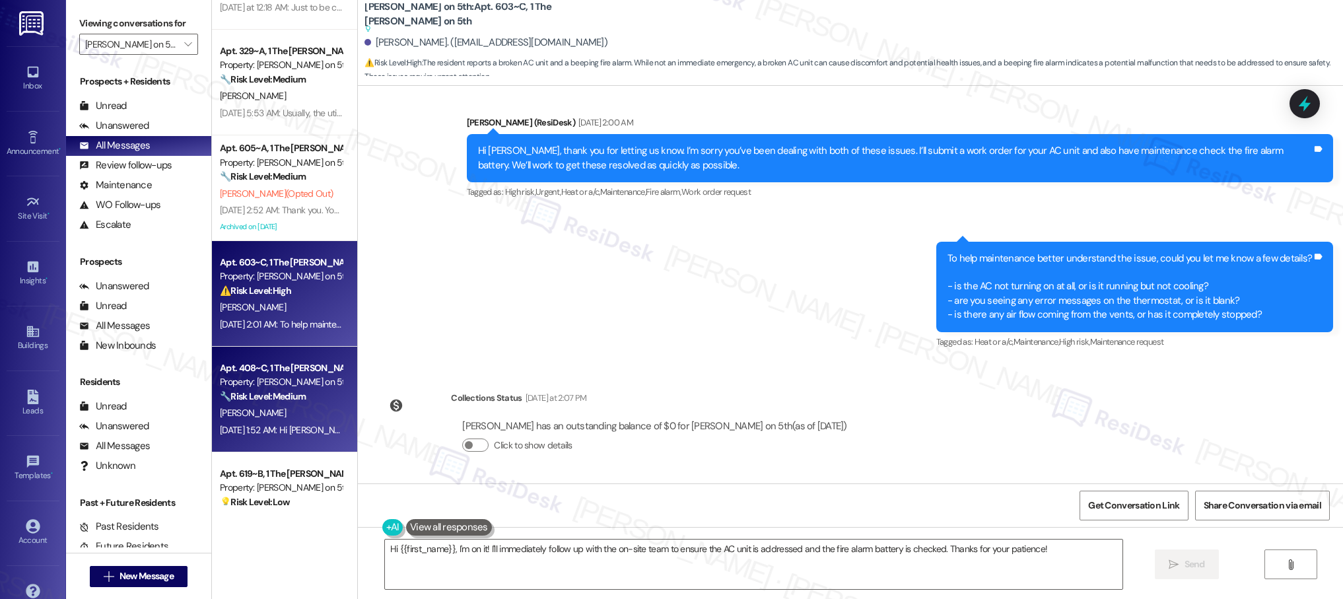
click at [237, 407] on span "[PERSON_NAME]" at bounding box center [253, 413] width 66 height 12
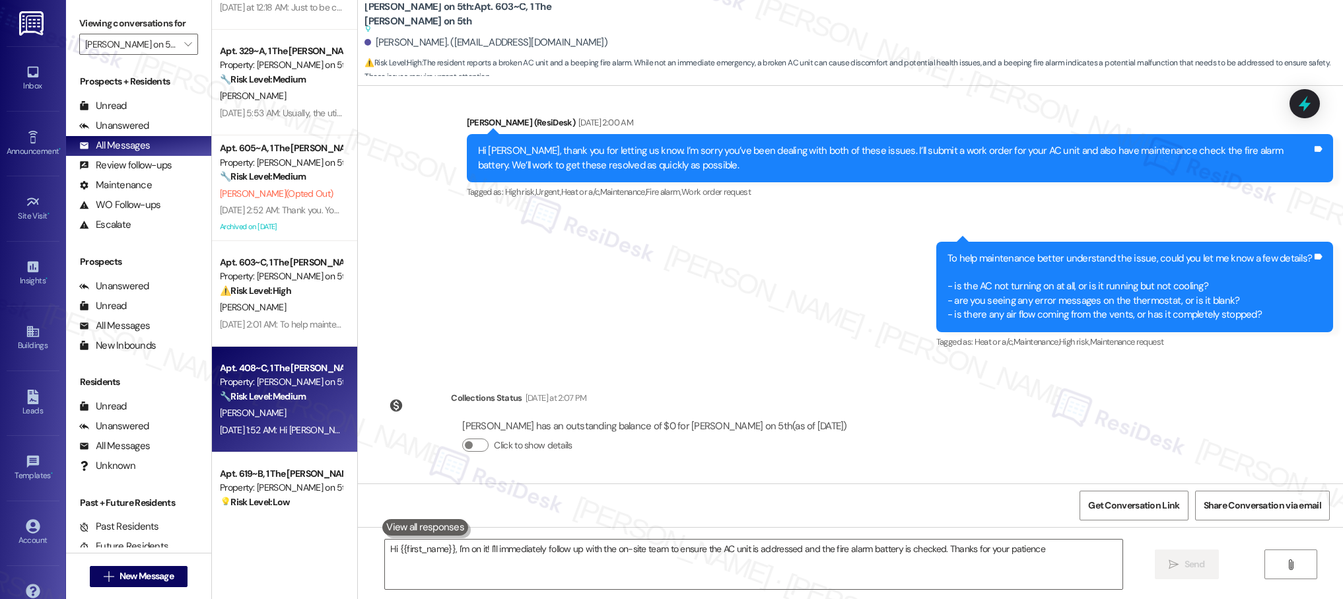
type textarea "Hi {{first_name}}, I'm on it! I'll immediately follow up with the on-site team …"
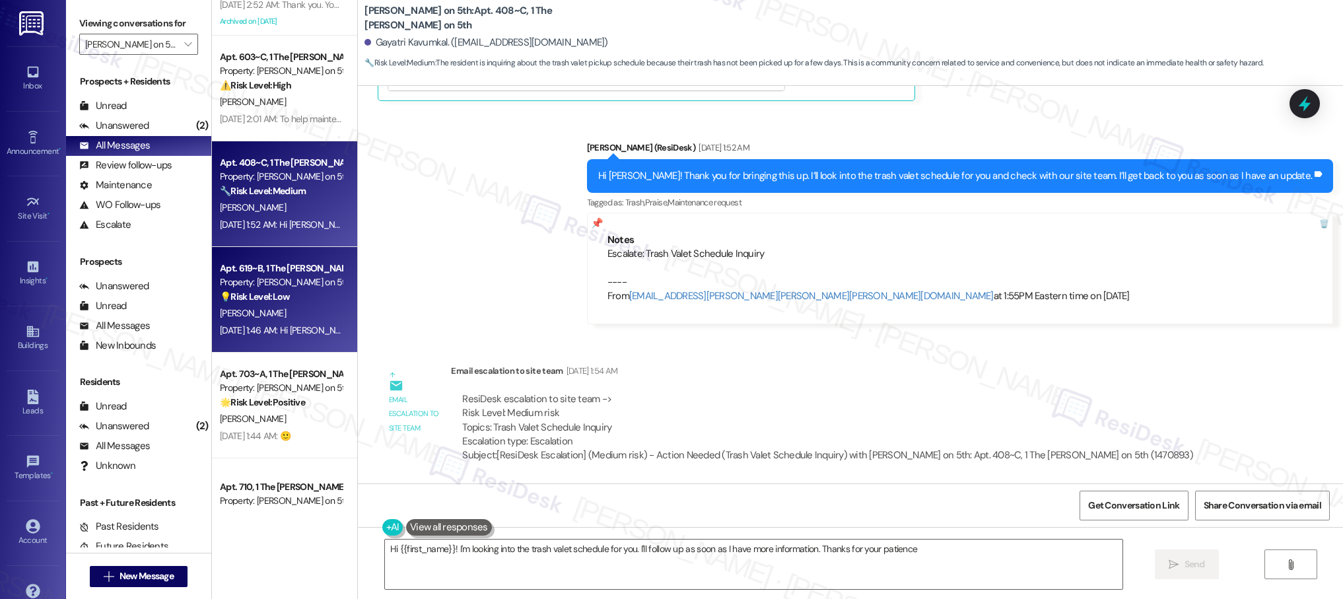
type textarea "Hi {{first_name}}! I'm looking into the trash valet schedule for you. I'll foll…"
click at [273, 329] on div "[DATE] 1:46 AM: Hi [PERSON_NAME], I'm happy to help! Let me know your concern […" at bounding box center [375, 330] width 311 height 12
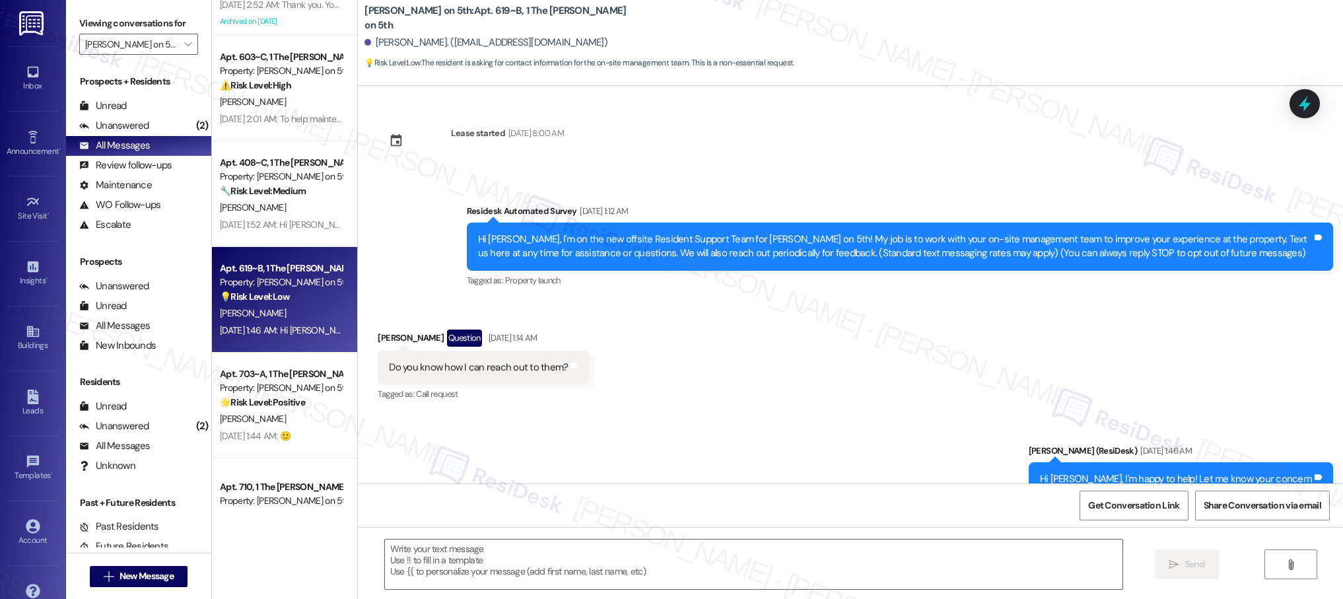
type textarea "Fetching suggested responses. Please feel free to read through the conversation…"
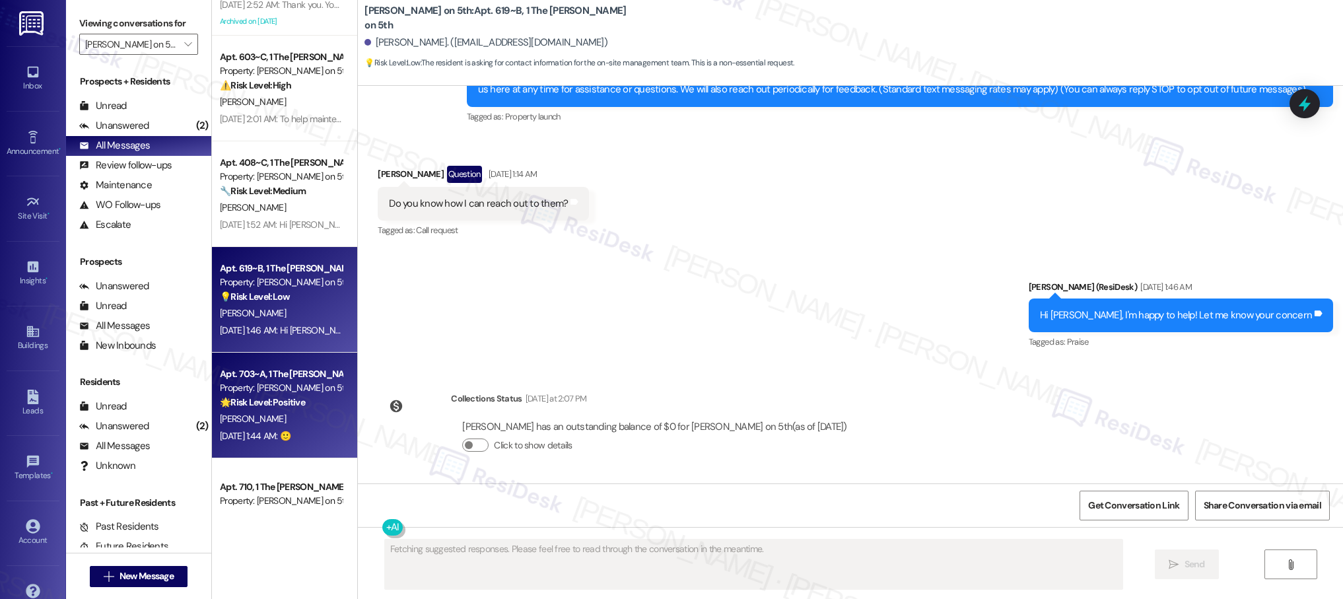
click at [306, 411] on div "[PERSON_NAME]" at bounding box center [281, 419] width 125 height 17
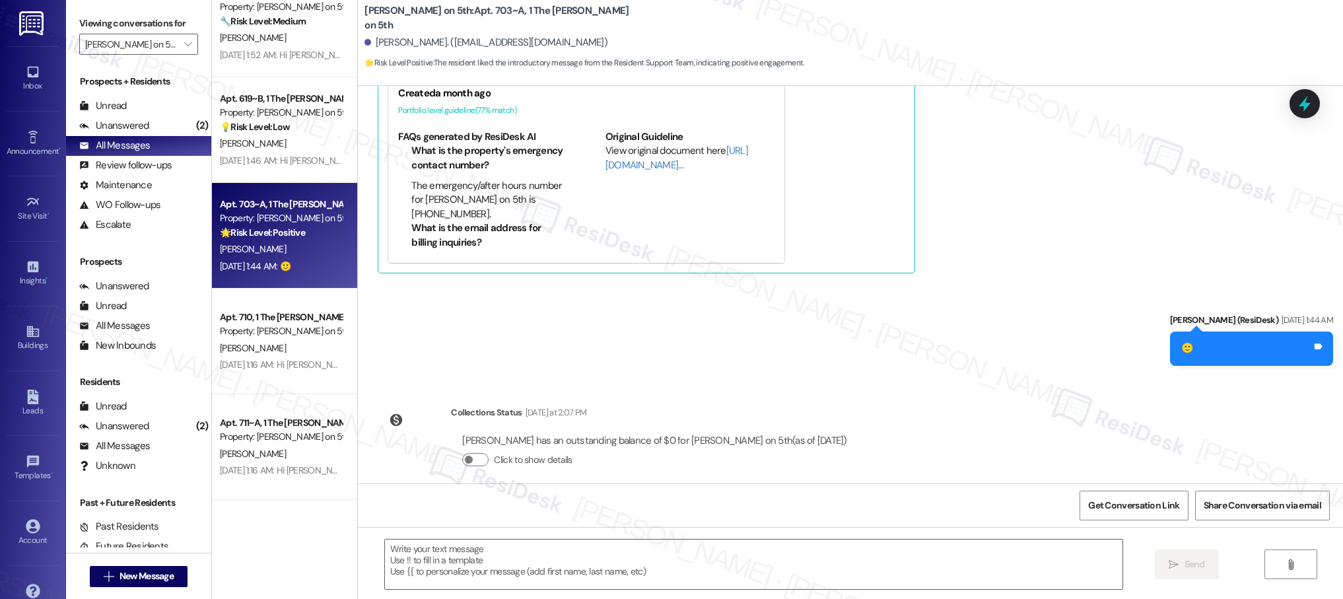
type textarea "Fetching suggested responses. Please feel free to read through the conversation…"
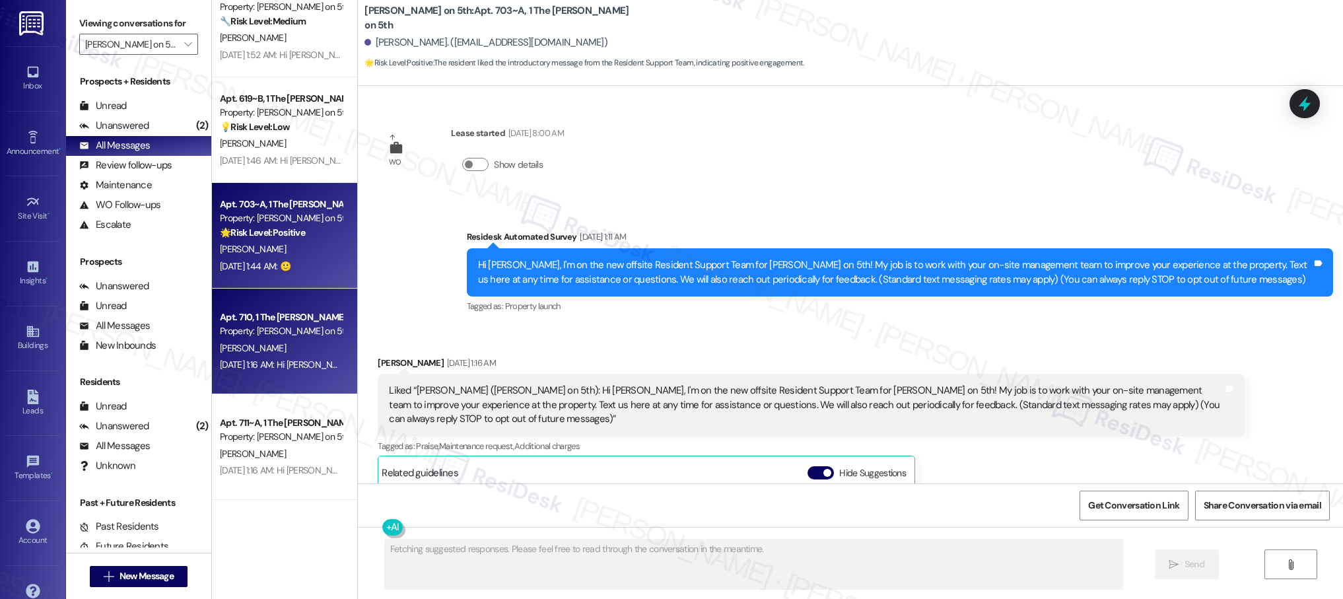
click at [259, 351] on div "[PERSON_NAME]" at bounding box center [281, 348] width 125 height 17
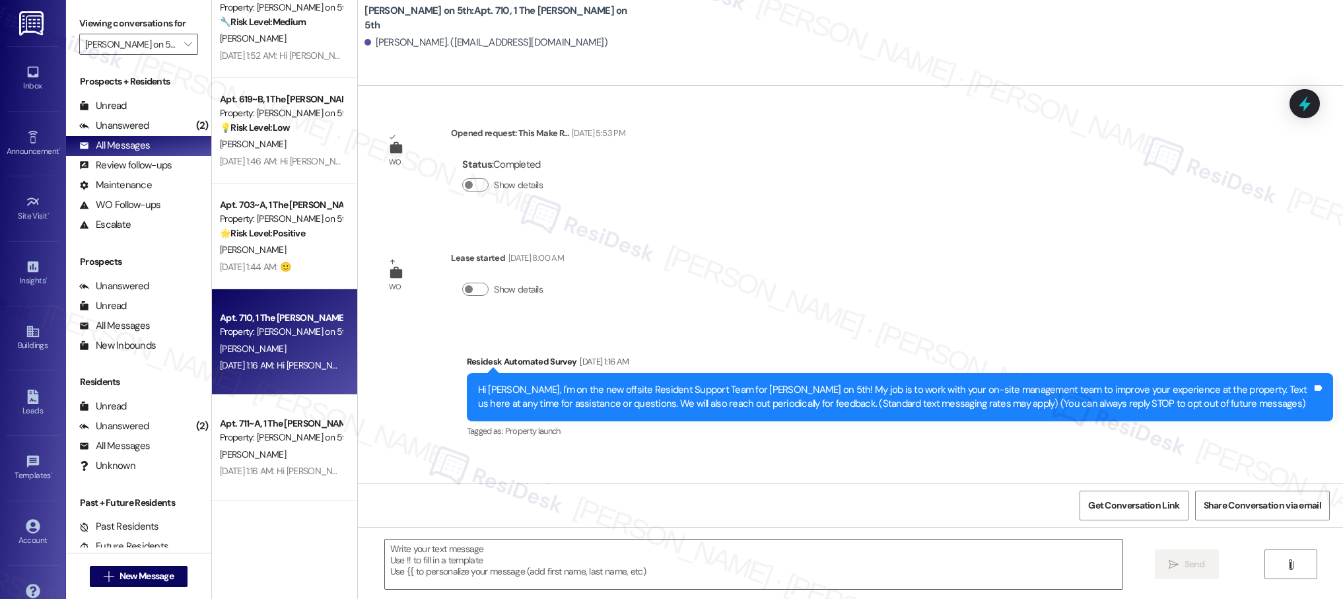
type textarea "Fetching suggested responses. Please feel free to read through the conversation…"
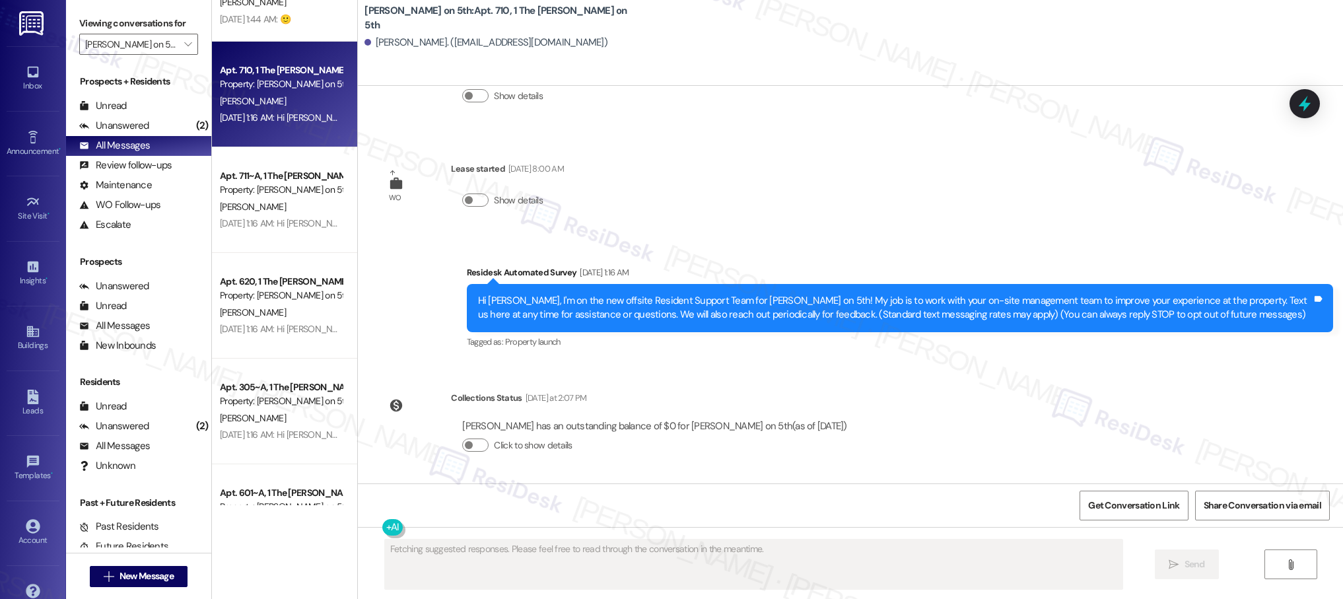
click at [276, 208] on div "[PERSON_NAME]" at bounding box center [281, 207] width 125 height 17
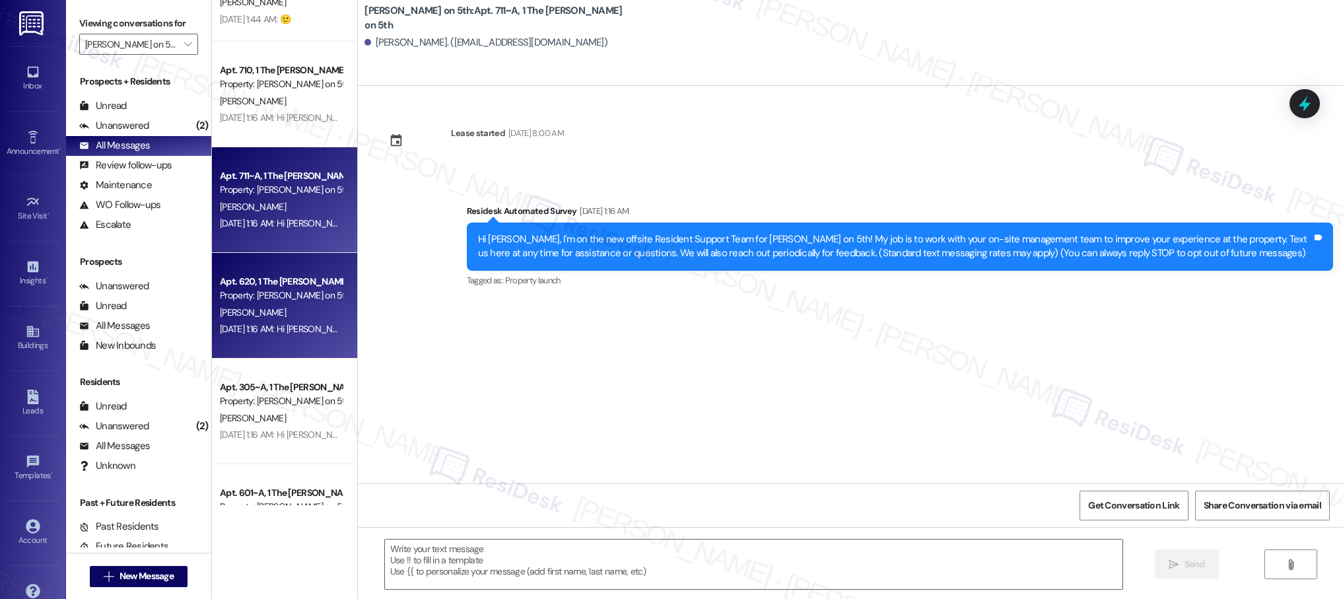
click at [255, 333] on div "[DATE] 1:16 AM: Hi [PERSON_NAME], I'm on the new offsite Resident Support Team …" at bounding box center [1010, 329] width 1581 height 12
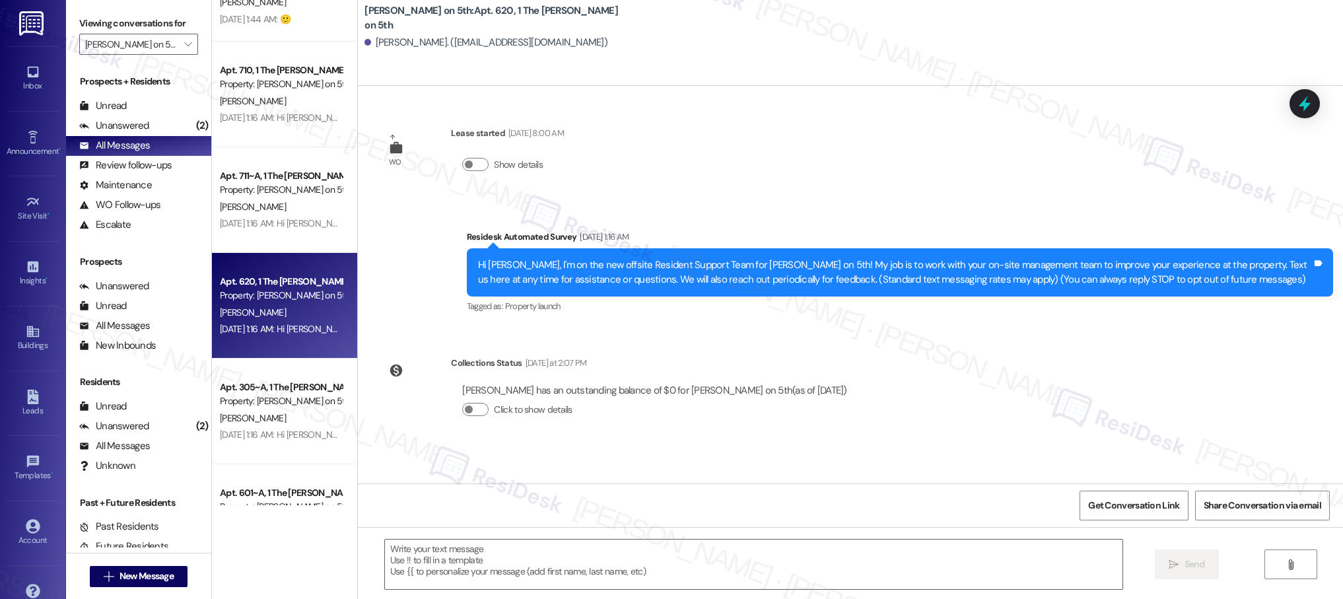
type textarea "Fetching suggested responses. Please feel free to read through the conversation…"
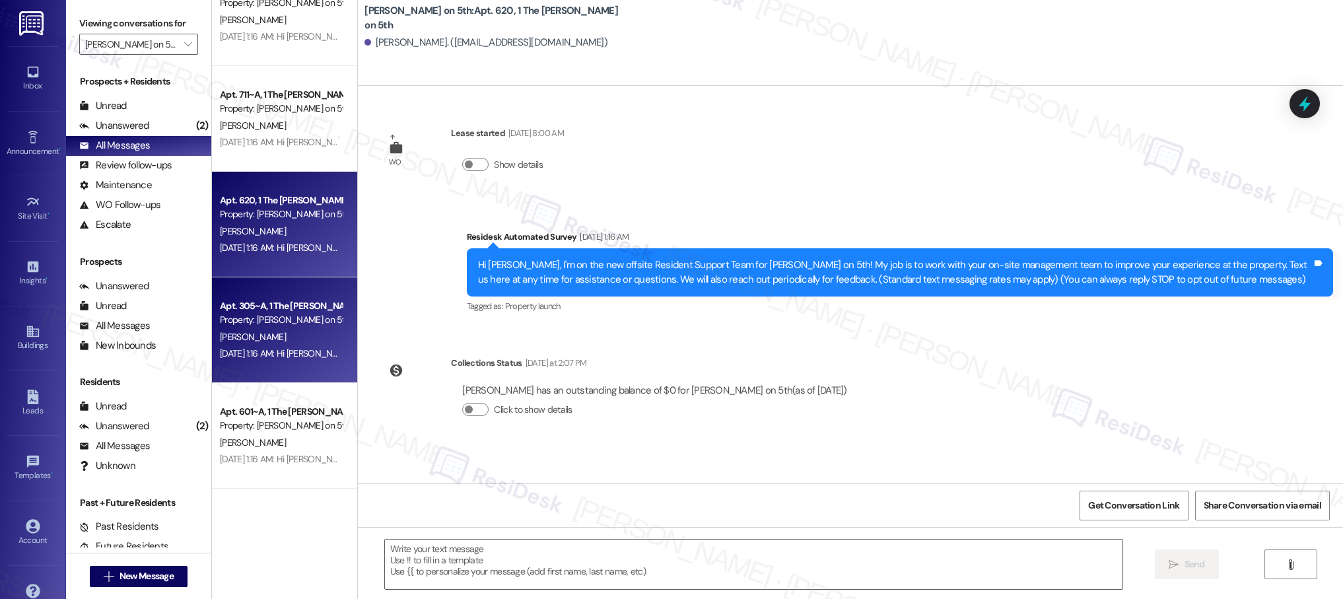
click at [291, 364] on div "Apt. 305~A, 1 The [PERSON_NAME] on 5th Property: [PERSON_NAME] on 5th [PERSON_N…" at bounding box center [284, 330] width 145 height 106
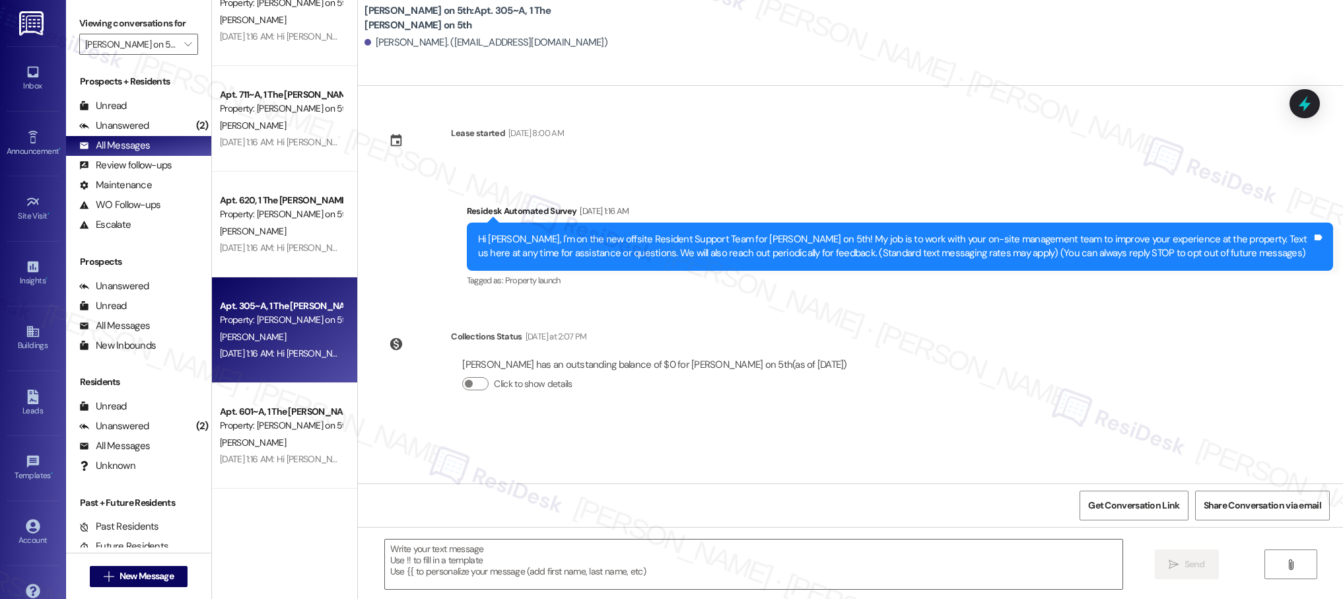
type textarea "Fetching suggested responses. Please feel free to read through the conversation…"
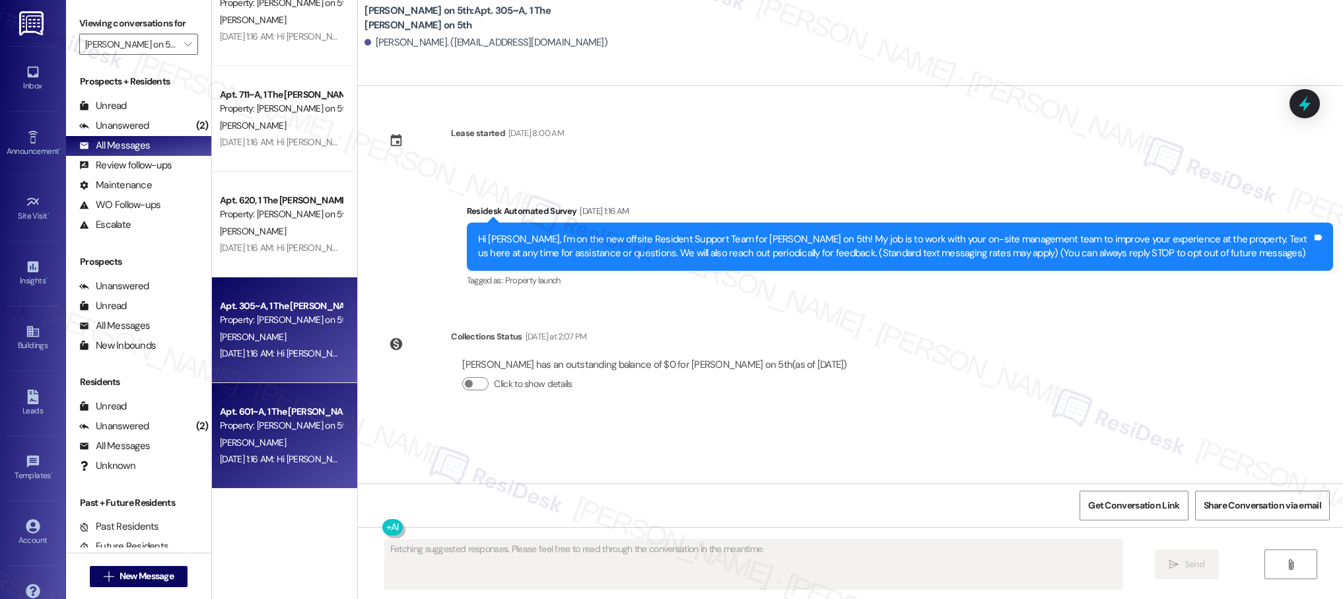
click at [281, 453] on div "[DATE] 1:16 AM: Hi [PERSON_NAME], I'm on the new offsite Resident Support Team …" at bounding box center [1010, 459] width 1581 height 12
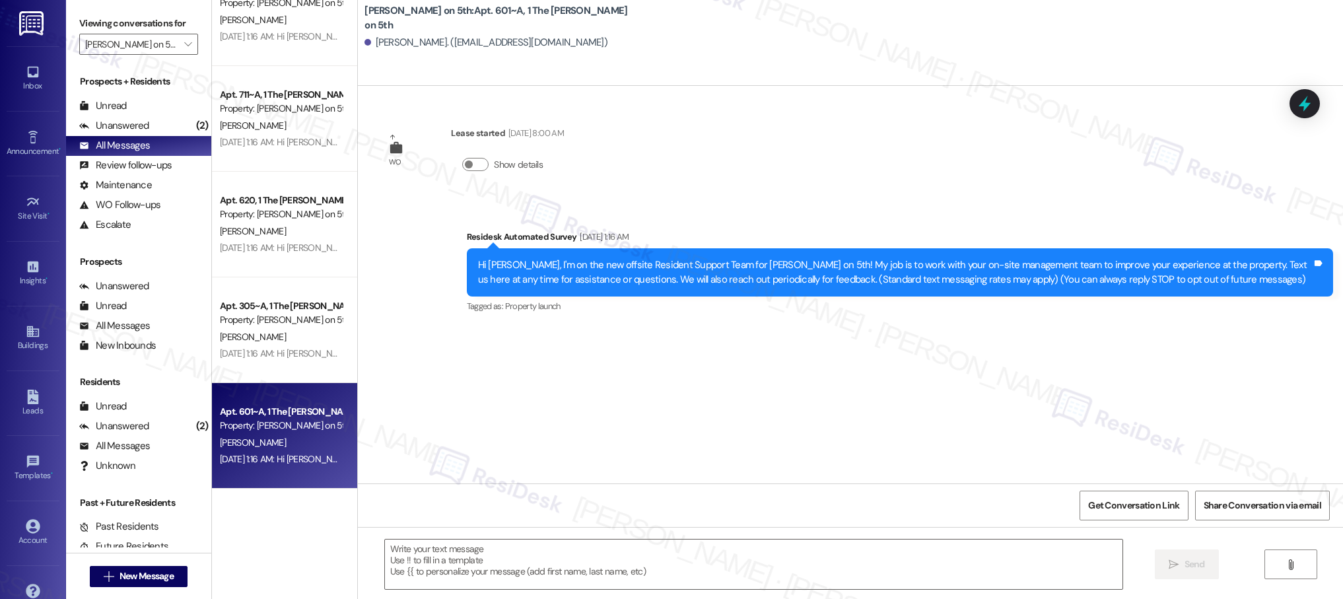
type textarea "Fetching suggested responses. Please feel free to read through the conversation…"
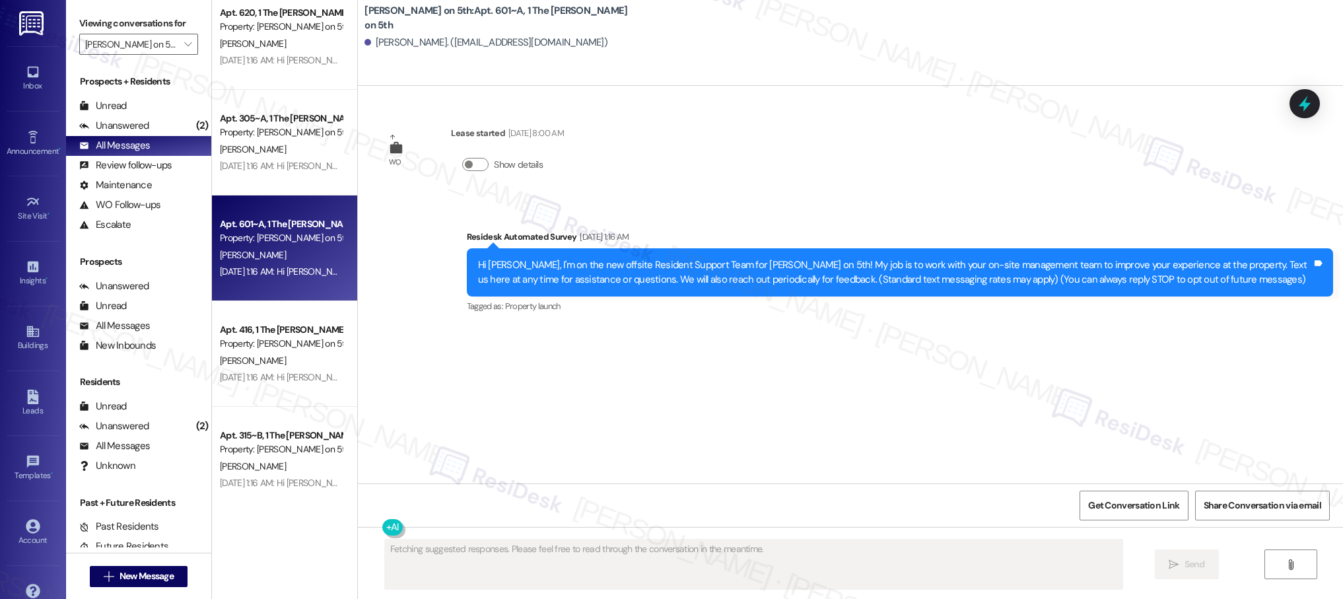
click at [263, 368] on div "Apt. 711~A, 1 The [PERSON_NAME] on 5th Property: [PERSON_NAME] on 5th [PERSON_N…" at bounding box center [284, 252] width 145 height 505
click at [263, 368] on div "[PERSON_NAME]" at bounding box center [281, 361] width 125 height 17
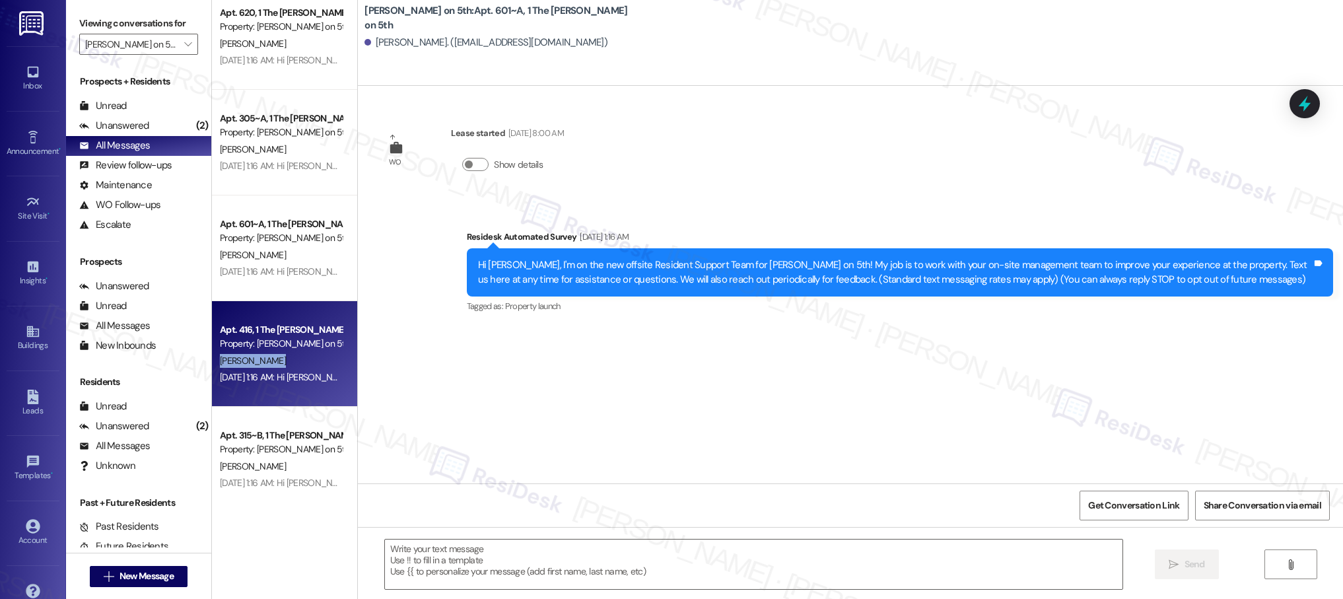
click at [263, 368] on div "Apt. 710, 1 The [PERSON_NAME] on 5th Property: [PERSON_NAME] on 5th [PERSON_NAM…" at bounding box center [284, 252] width 145 height 505
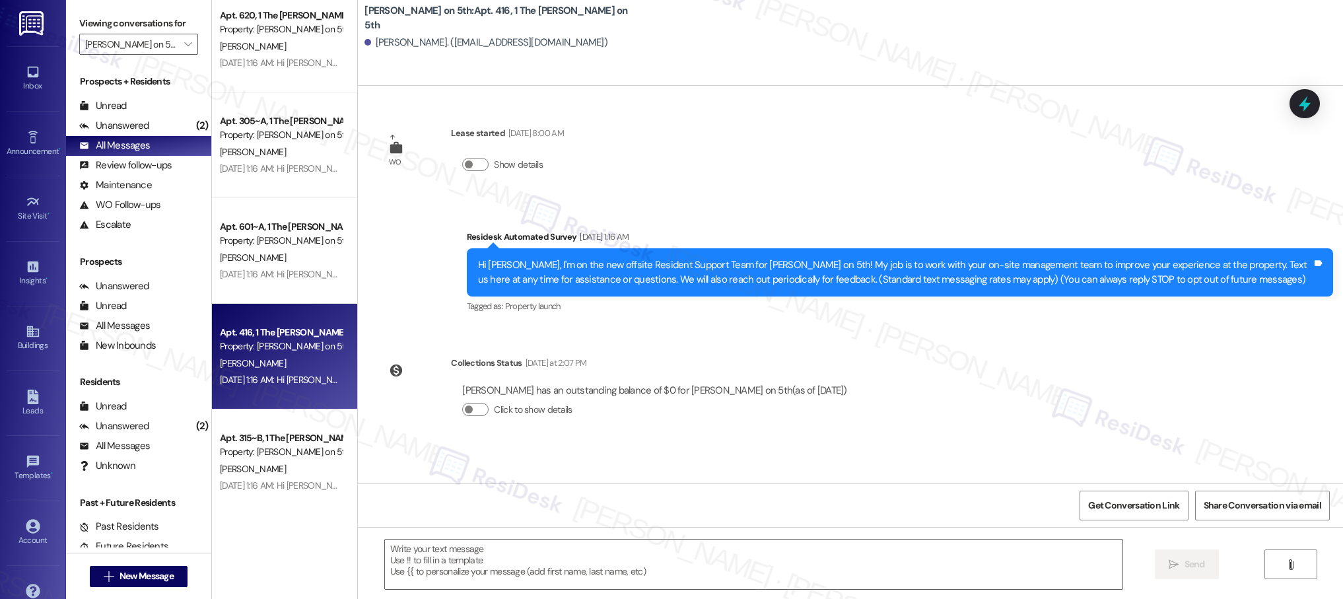
type textarea "Fetching suggested responses. Please feel free to read through the conversation…"
